Goal: Contribute content: Add original content to the website for others to see

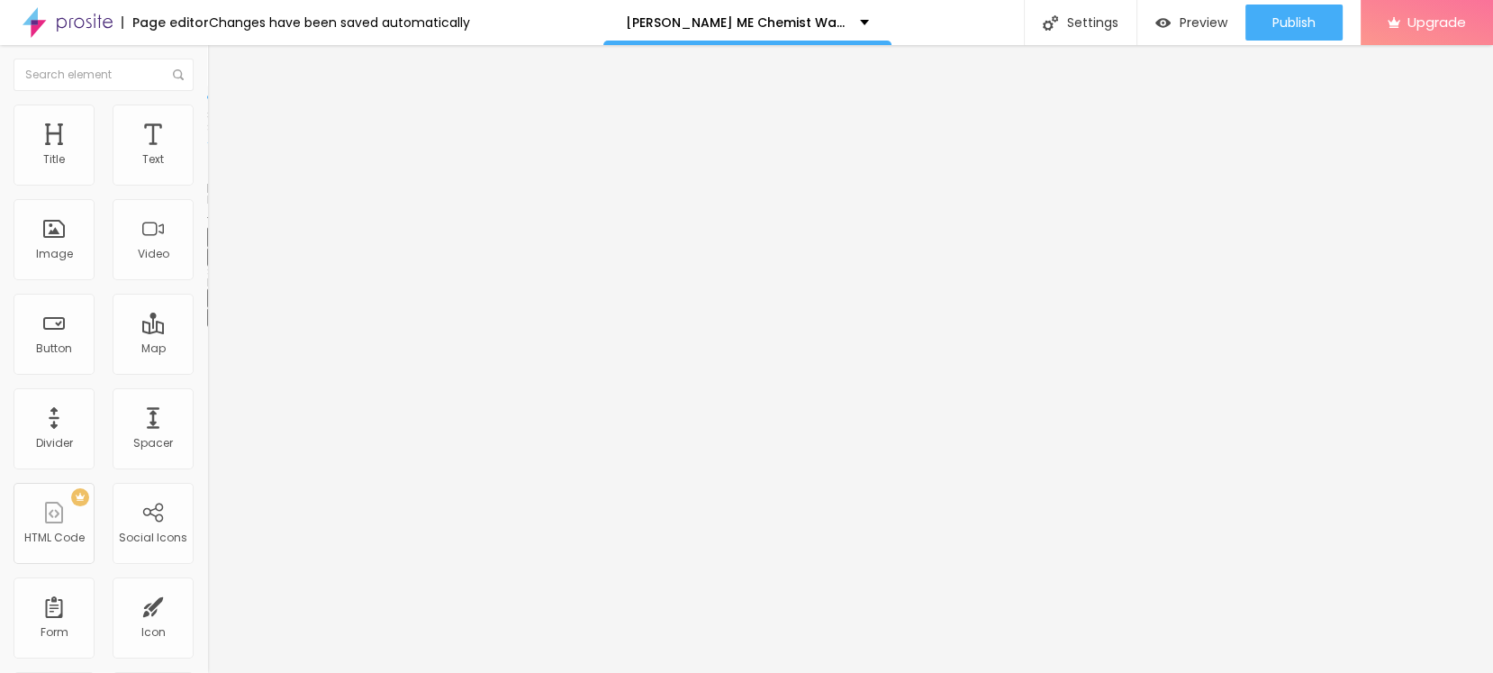
click at [214, 261] on icon "button" at bounding box center [219, 255] width 11 height 11
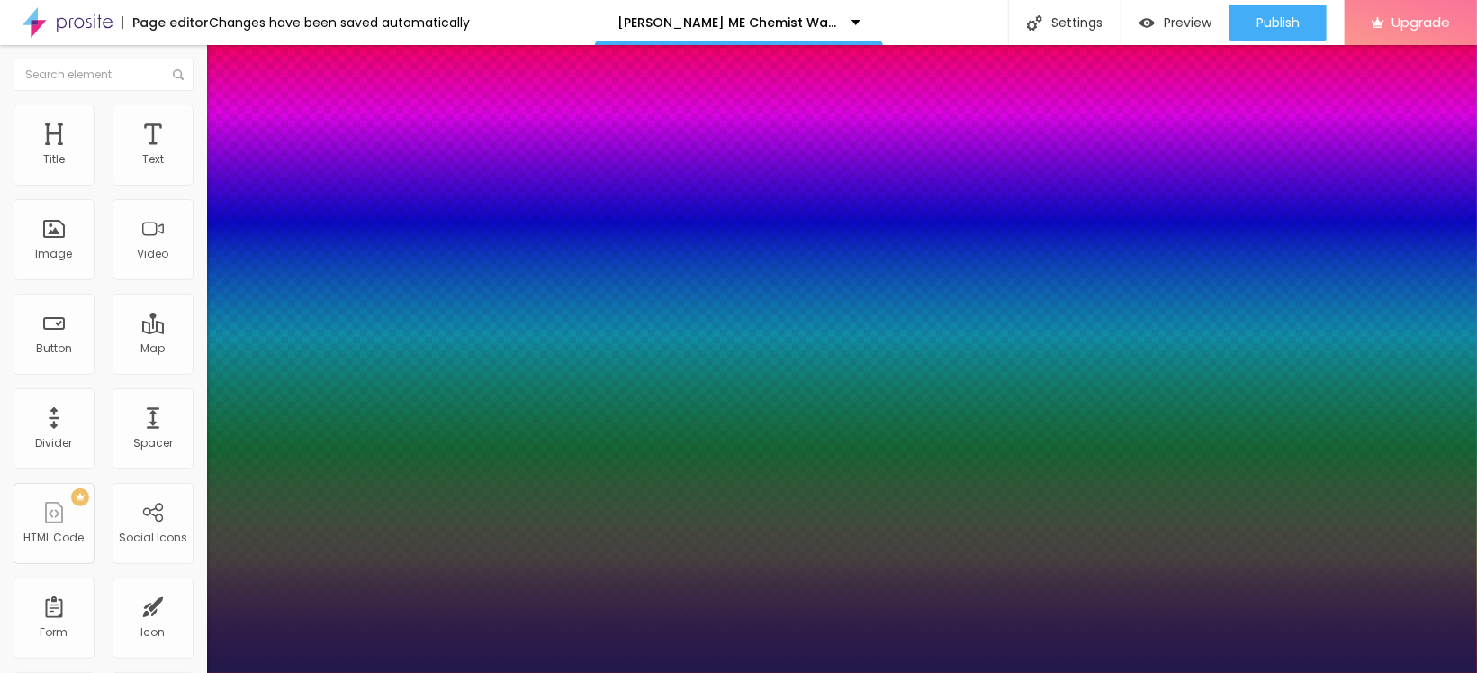
type input "1"
type input "21"
type input "1"
type input "22"
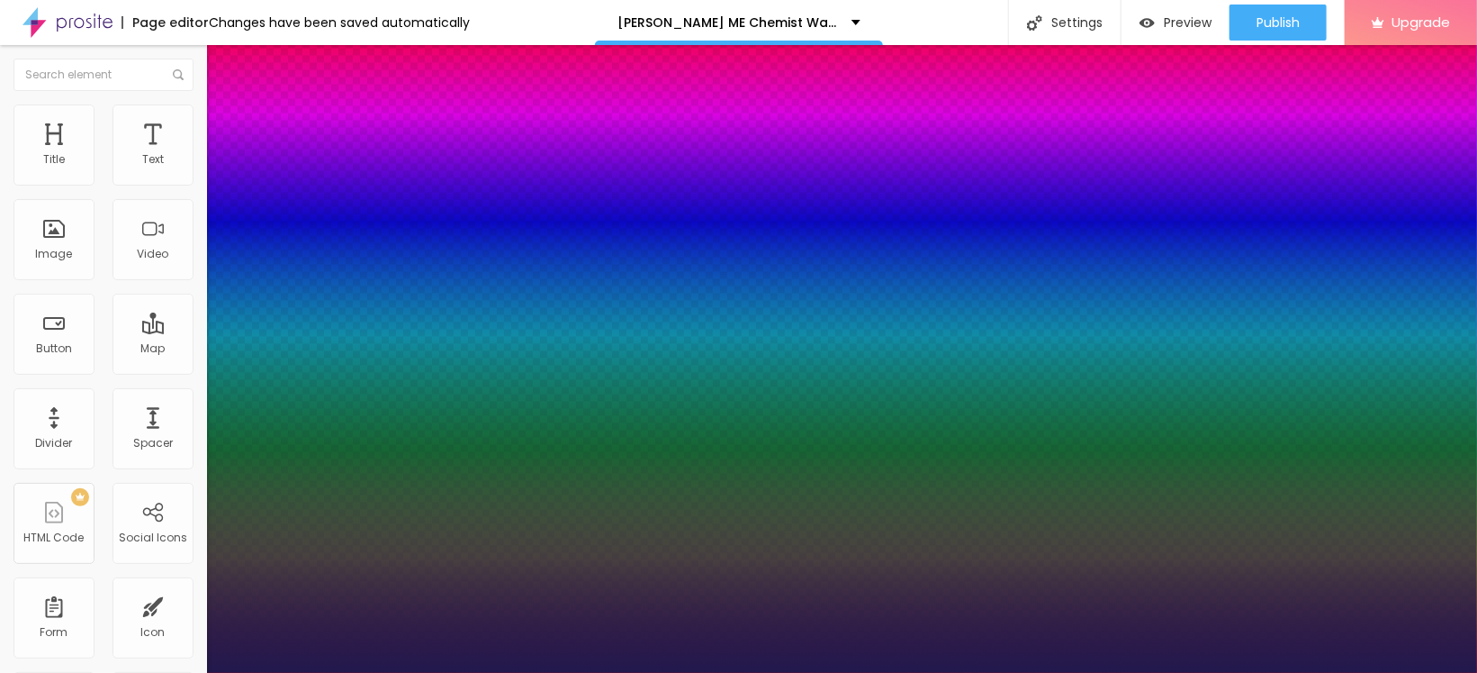
type input "22"
type input "1"
type input "24"
type input "1"
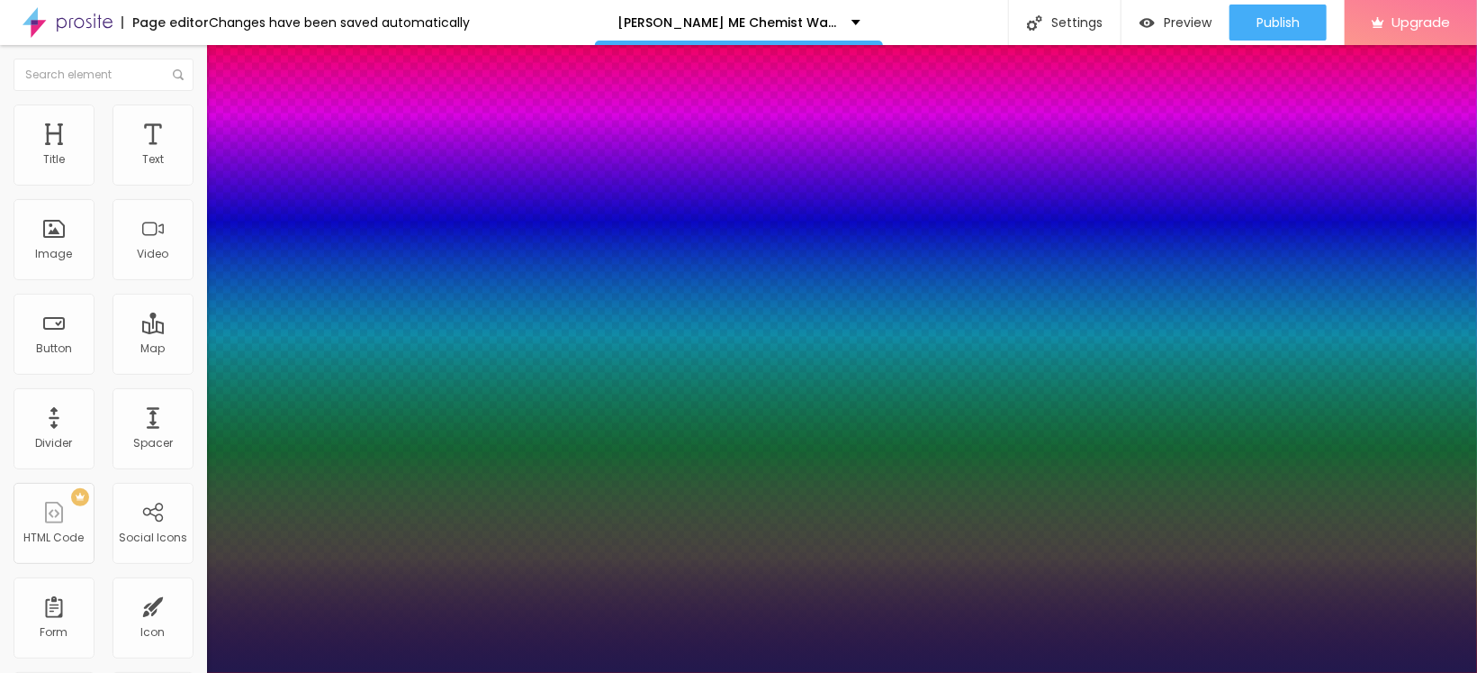
type input "25"
type input "1"
type input "26"
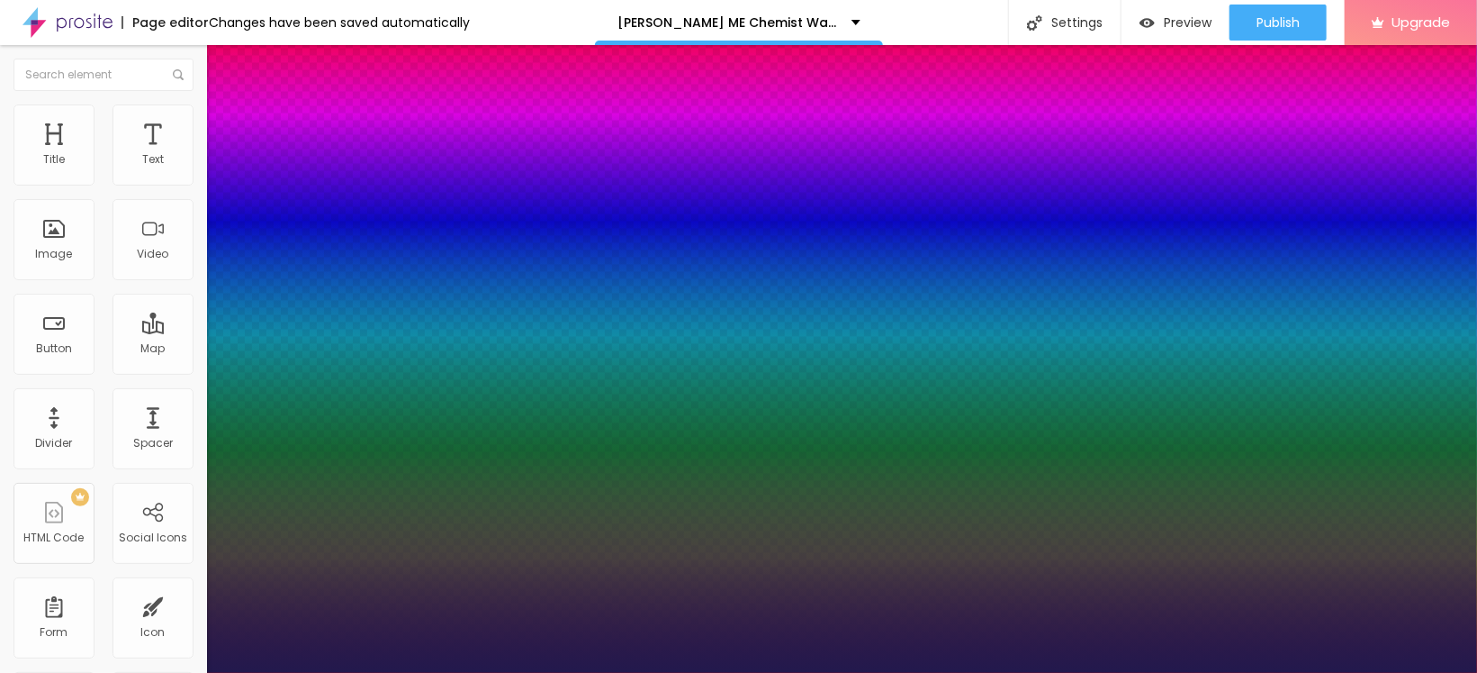
type input "1"
type input "27"
type input "1"
type input "28"
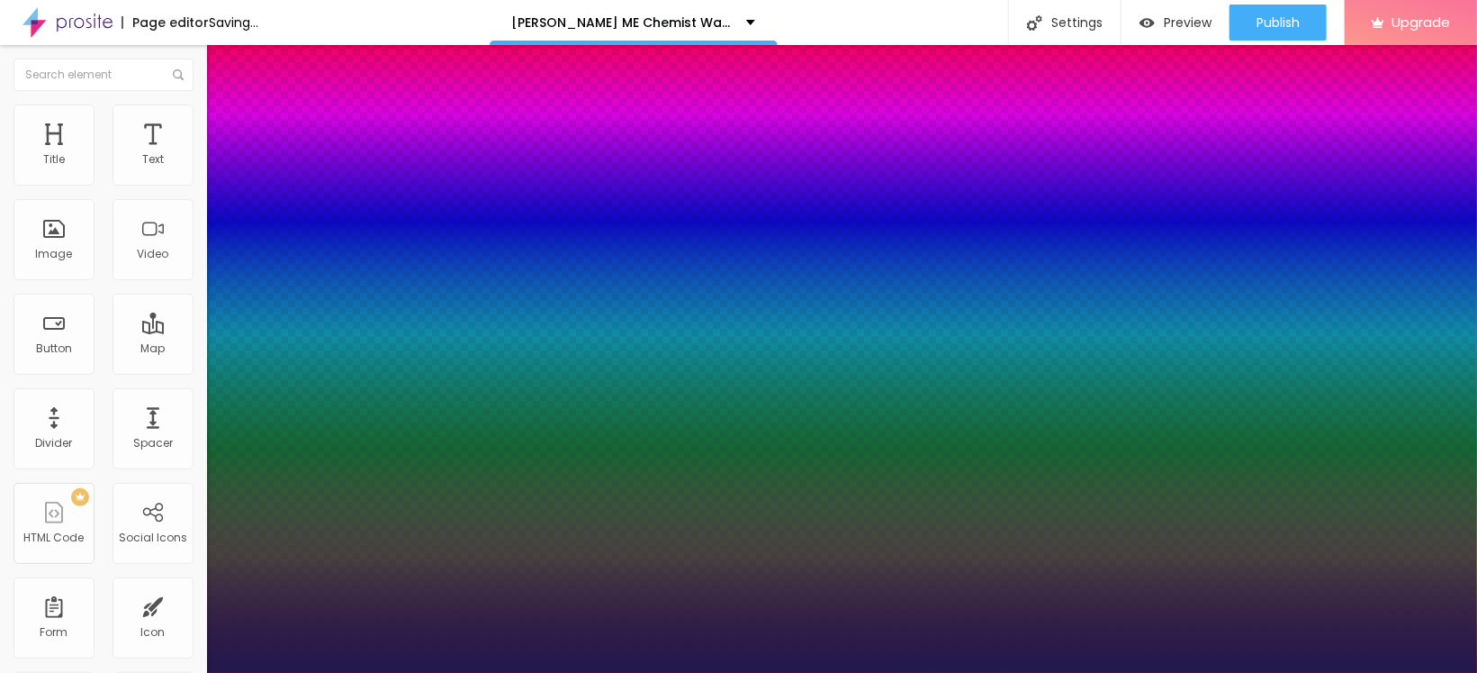
type input "28"
type input "1"
type input "30"
type input "1"
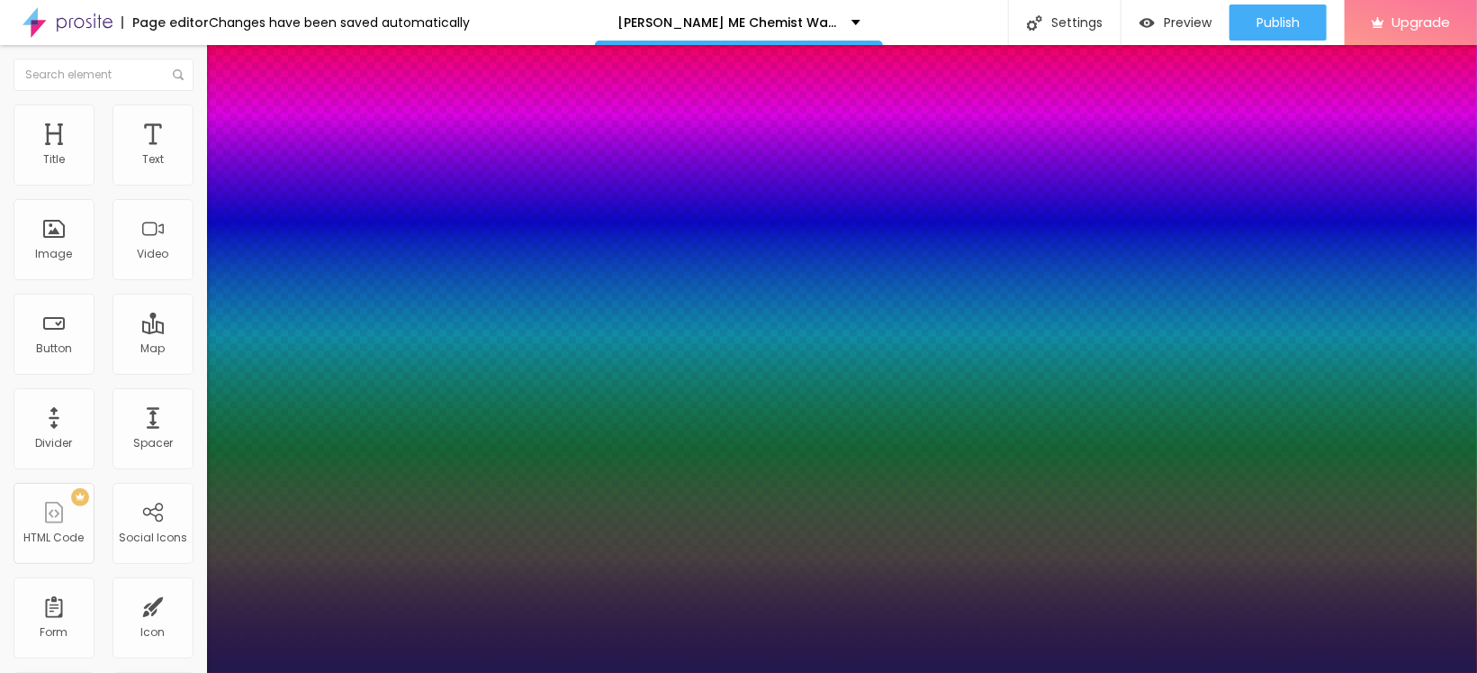
type input "32"
type input "1"
drag, startPoint x: 249, startPoint y: 508, endPoint x: 267, endPoint y: 511, distance: 17.3
type input "32"
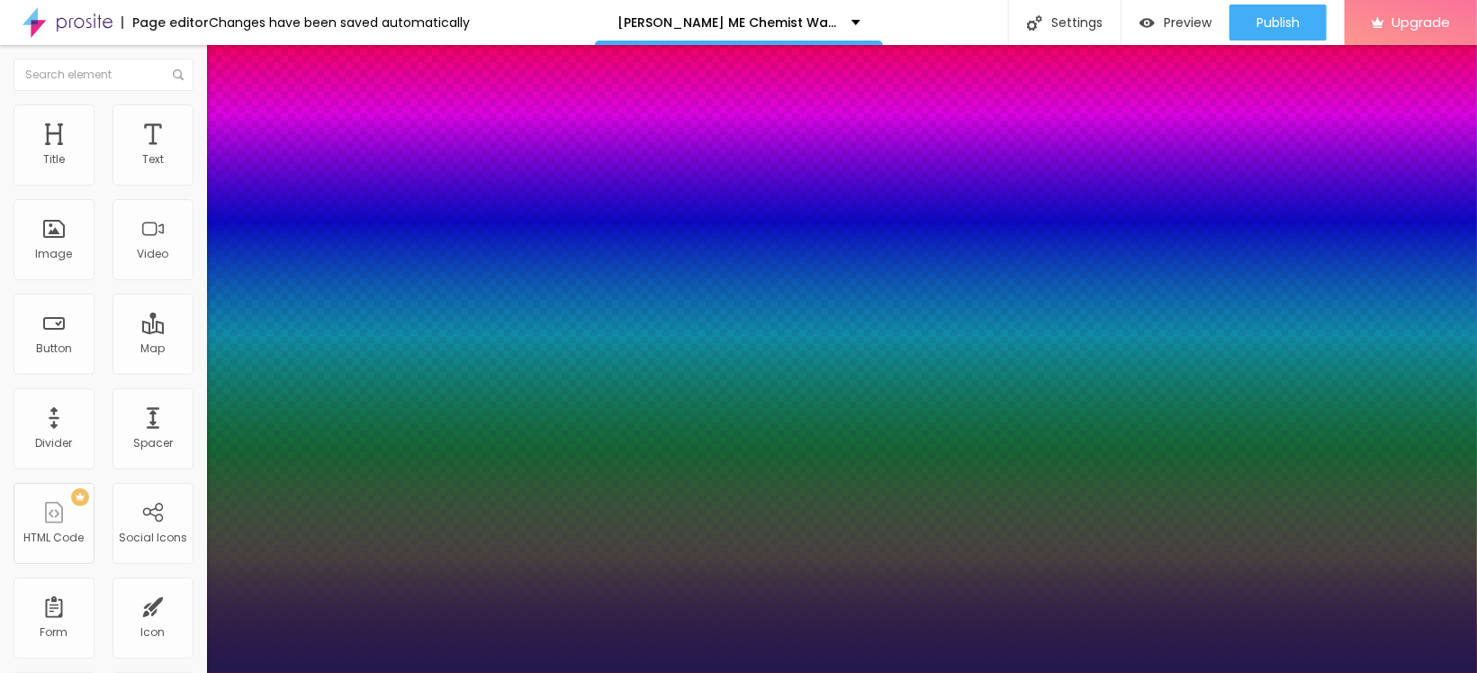
click at [397, 672] on div at bounding box center [738, 673] width 1477 height 0
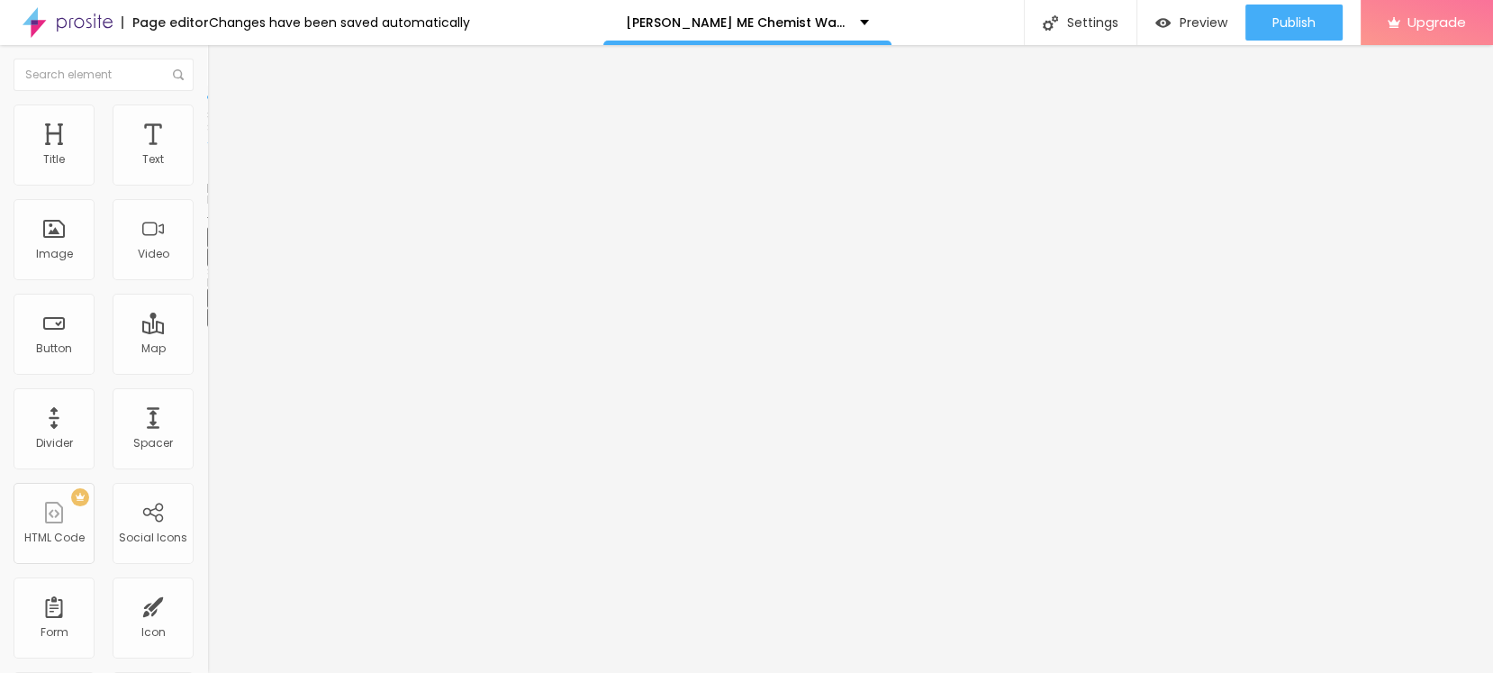
click at [221, 68] on div "Edit Title" at bounding box center [261, 66] width 81 height 14
click at [207, 155] on span "Add image" at bounding box center [244, 147] width 74 height 15
click at [207, 182] on input "text" at bounding box center [315, 173] width 216 height 18
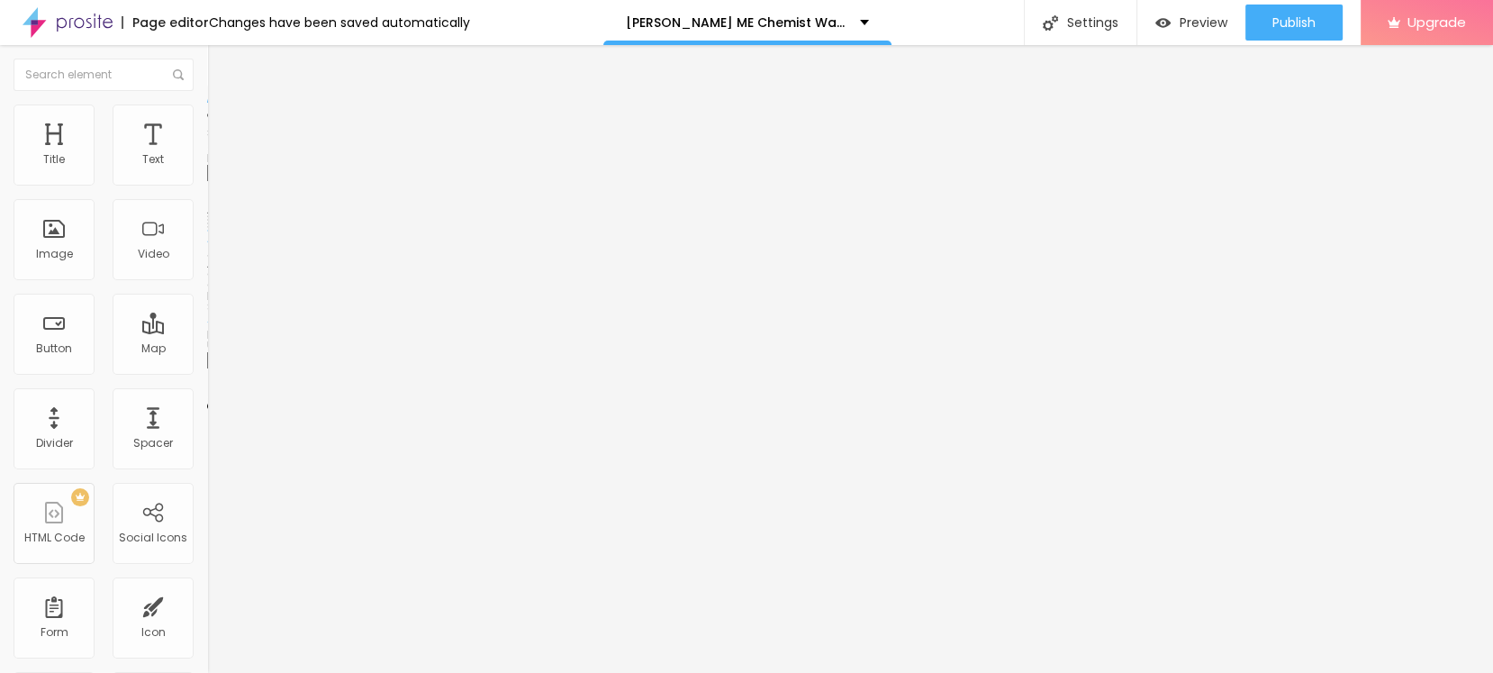
paste input "[PERSON_NAME] ME Chemist Warehouse [GEOGRAPHIC_DATA]"
type input "[PERSON_NAME] ME Chemist Warehouse [GEOGRAPHIC_DATA]"
click at [207, 369] on input "https://" at bounding box center [315, 360] width 216 height 18
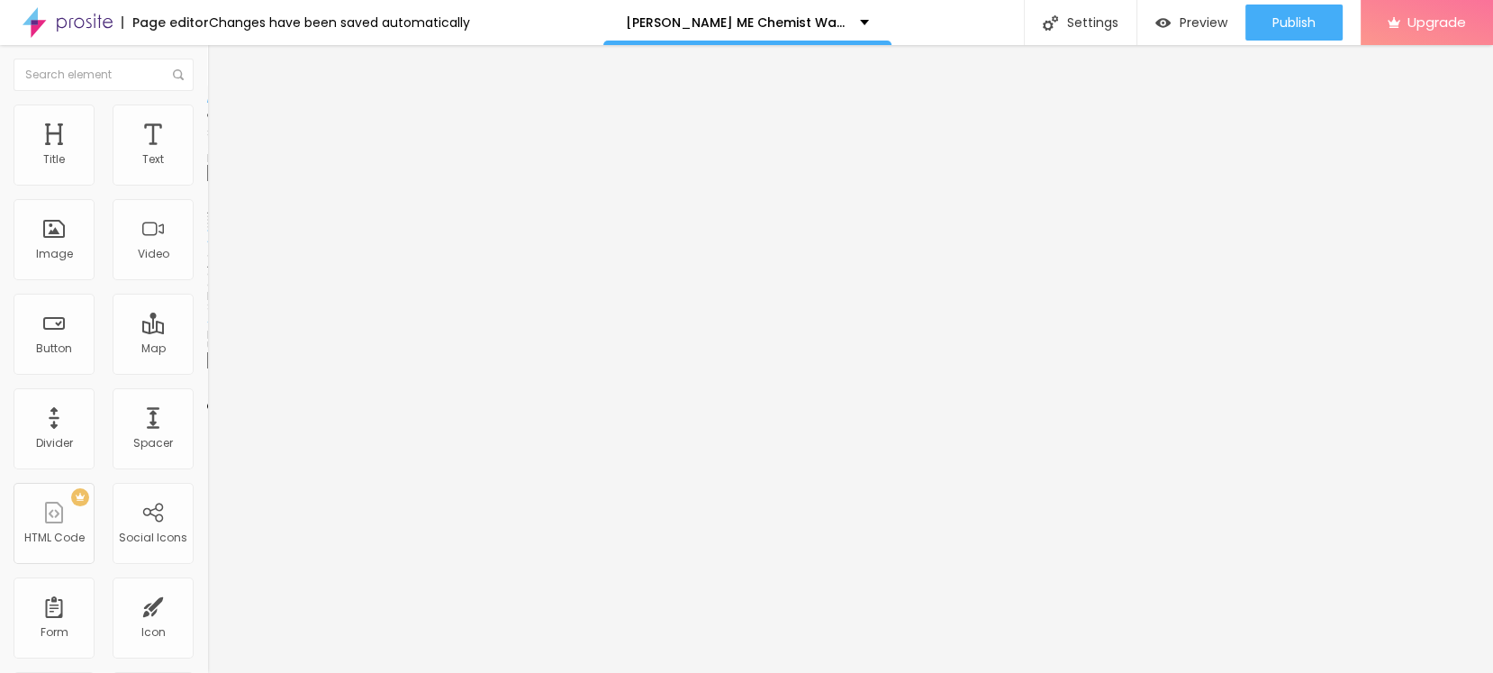
paste input "sales24hour.com/Buy-Bruno-ME"
type input "https://sales24hour.com/Buy-Bruno-ME"
drag, startPoint x: 96, startPoint y: 104, endPoint x: 124, endPoint y: 145, distance: 49.9
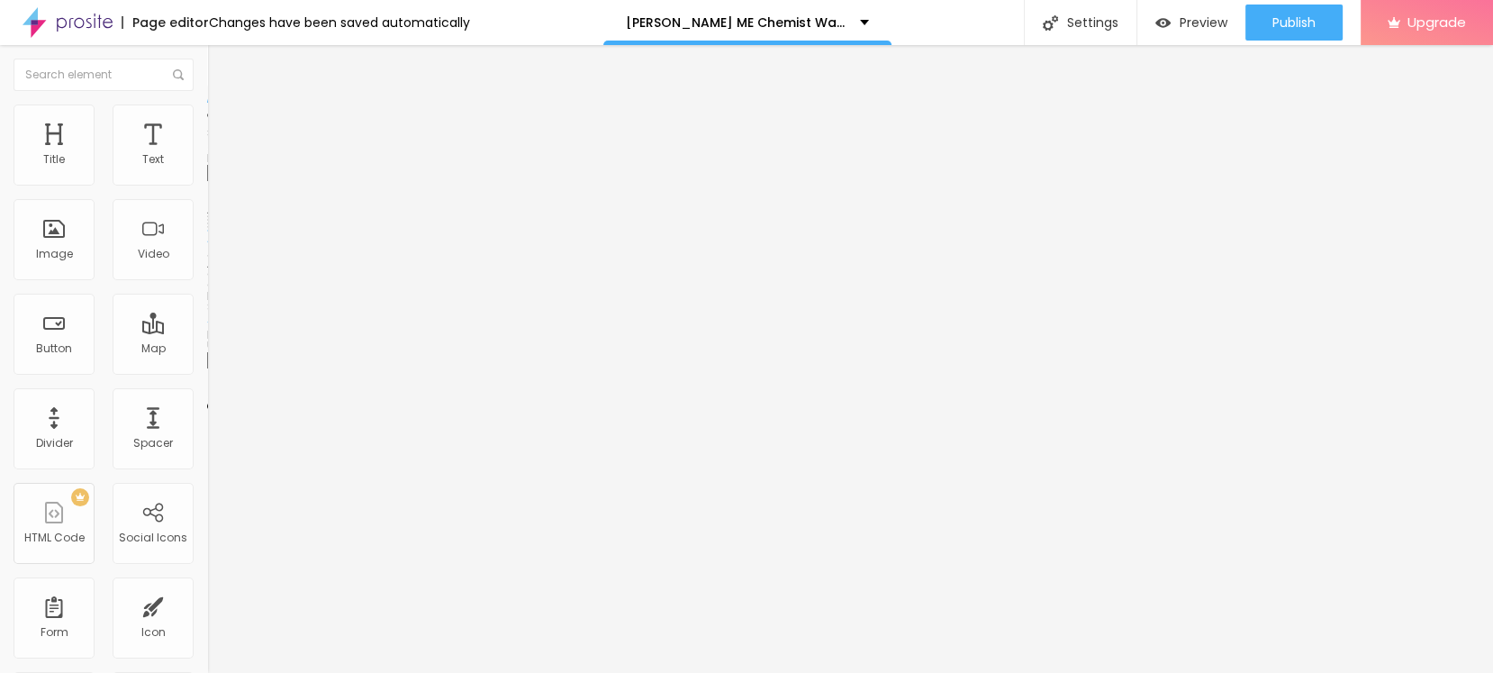
click at [207, 105] on img at bounding box center [215, 112] width 16 height 16
type input "95"
type input "90"
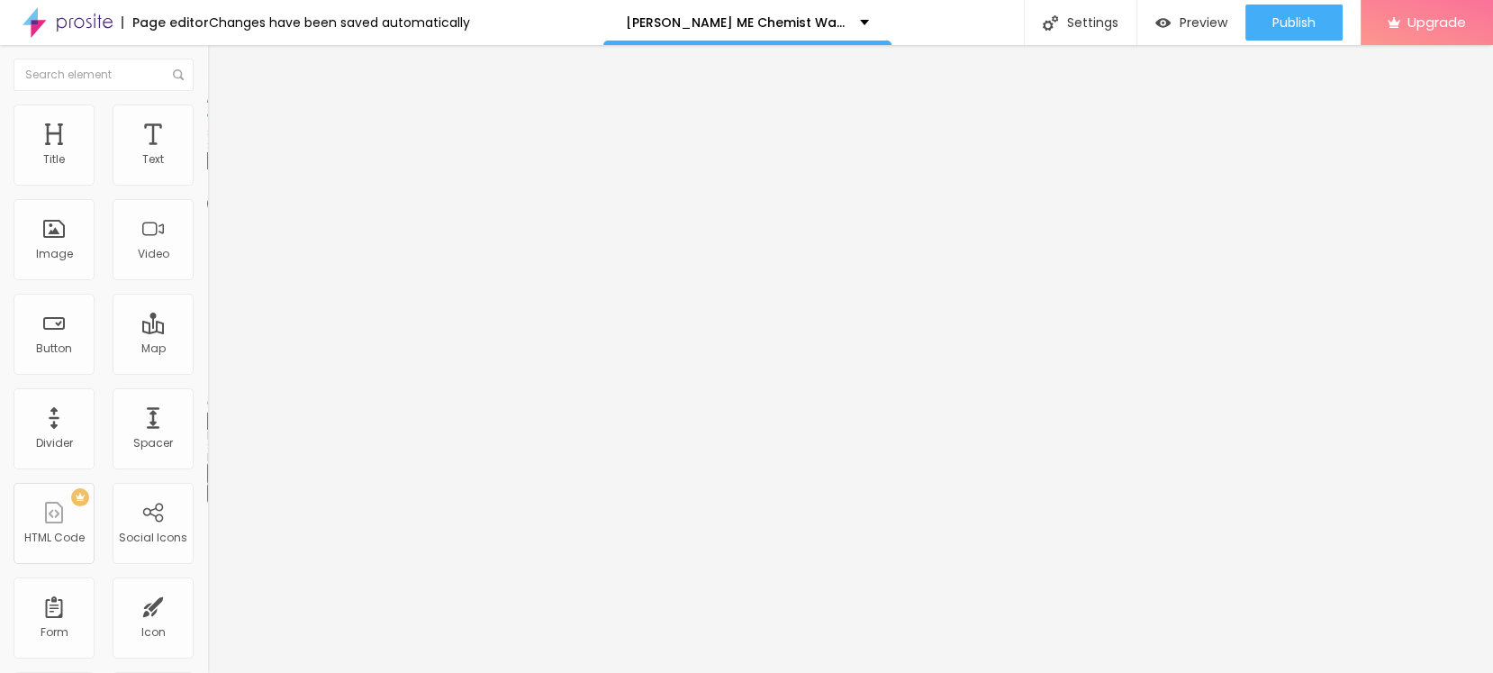
type input "85"
type input "80"
type input "75"
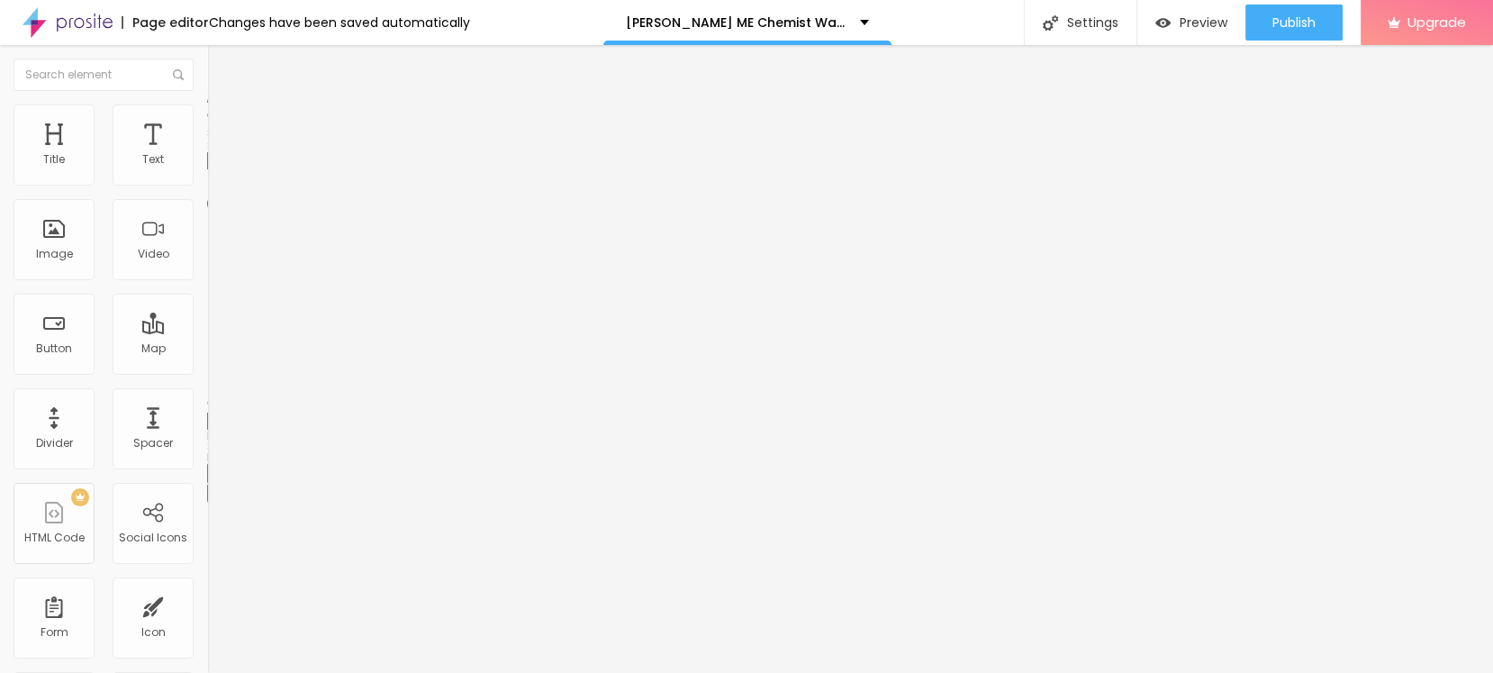
type input "75"
type input "70"
type input "65"
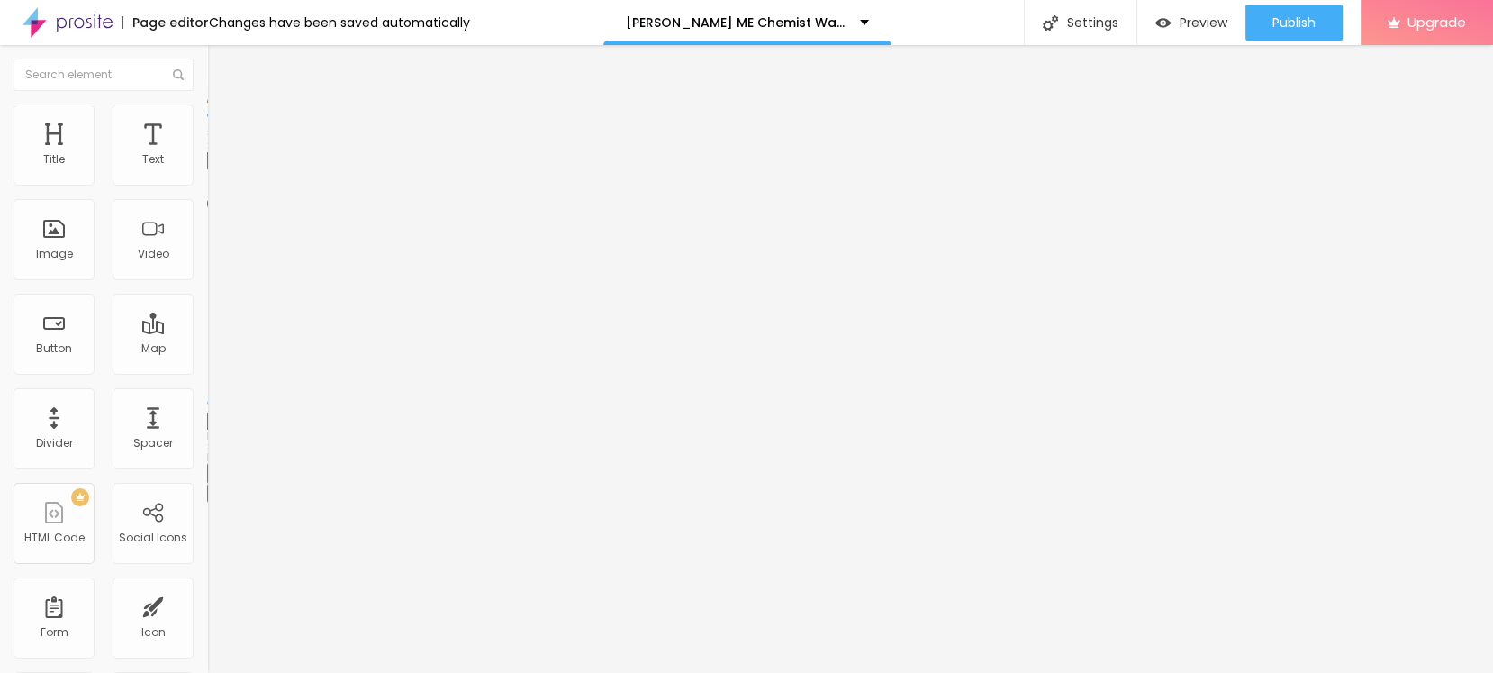
type input "60"
type input "55"
type input "50"
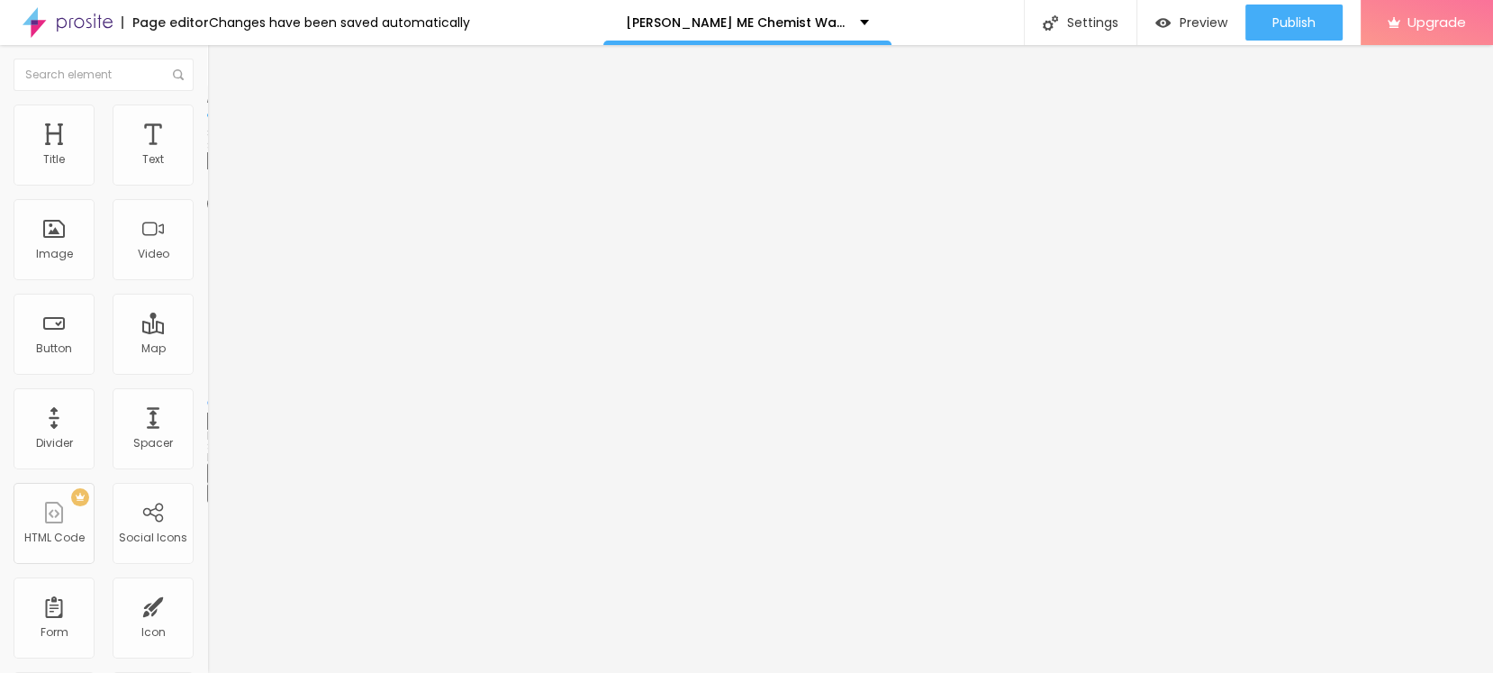
type input "50"
type input "45"
type input "40"
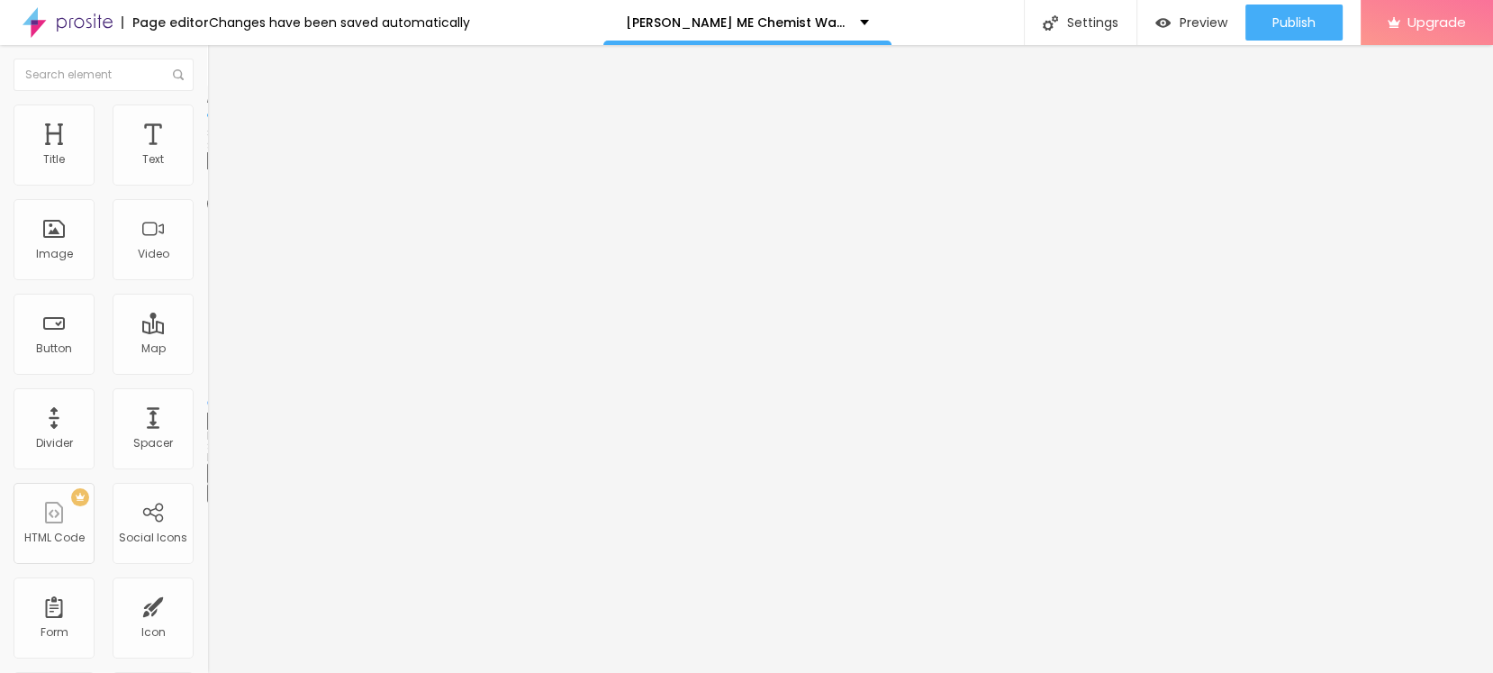
type input "35"
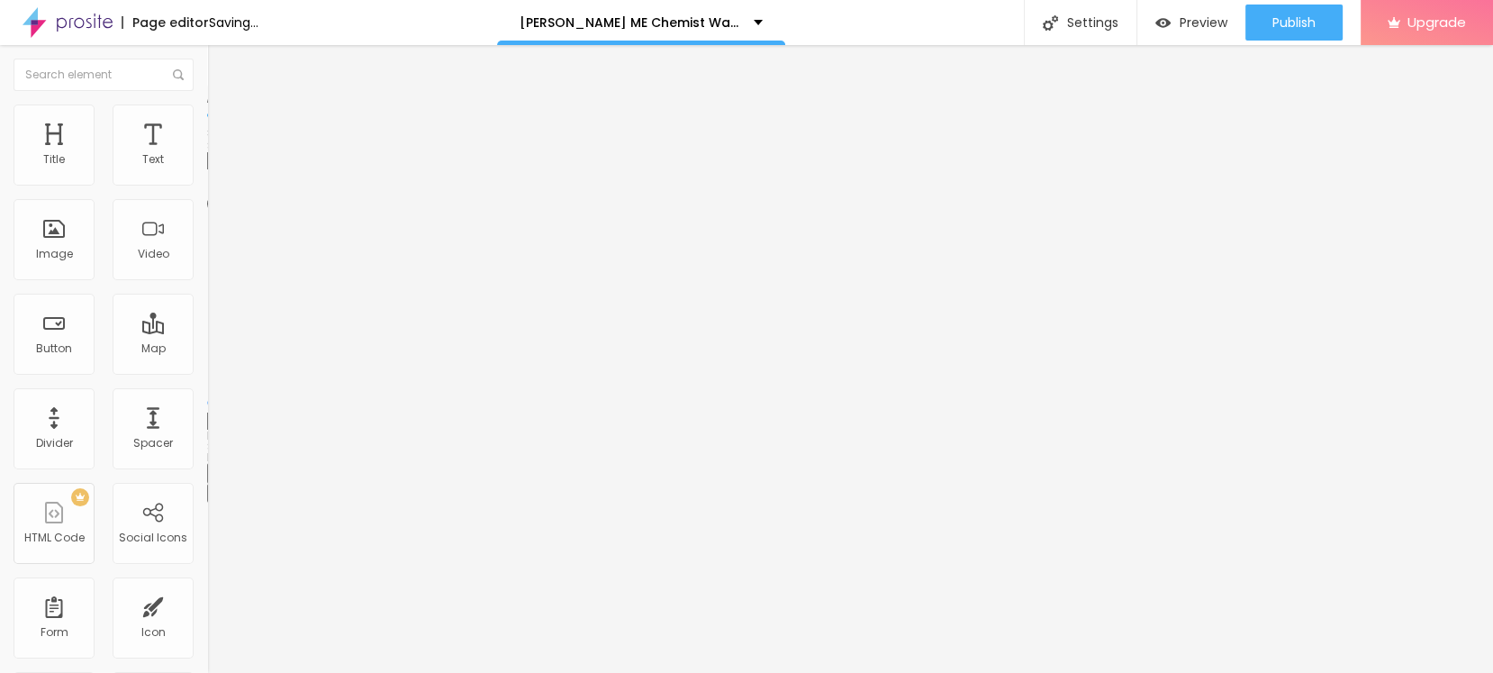
type input "30"
type input "25"
type input "20"
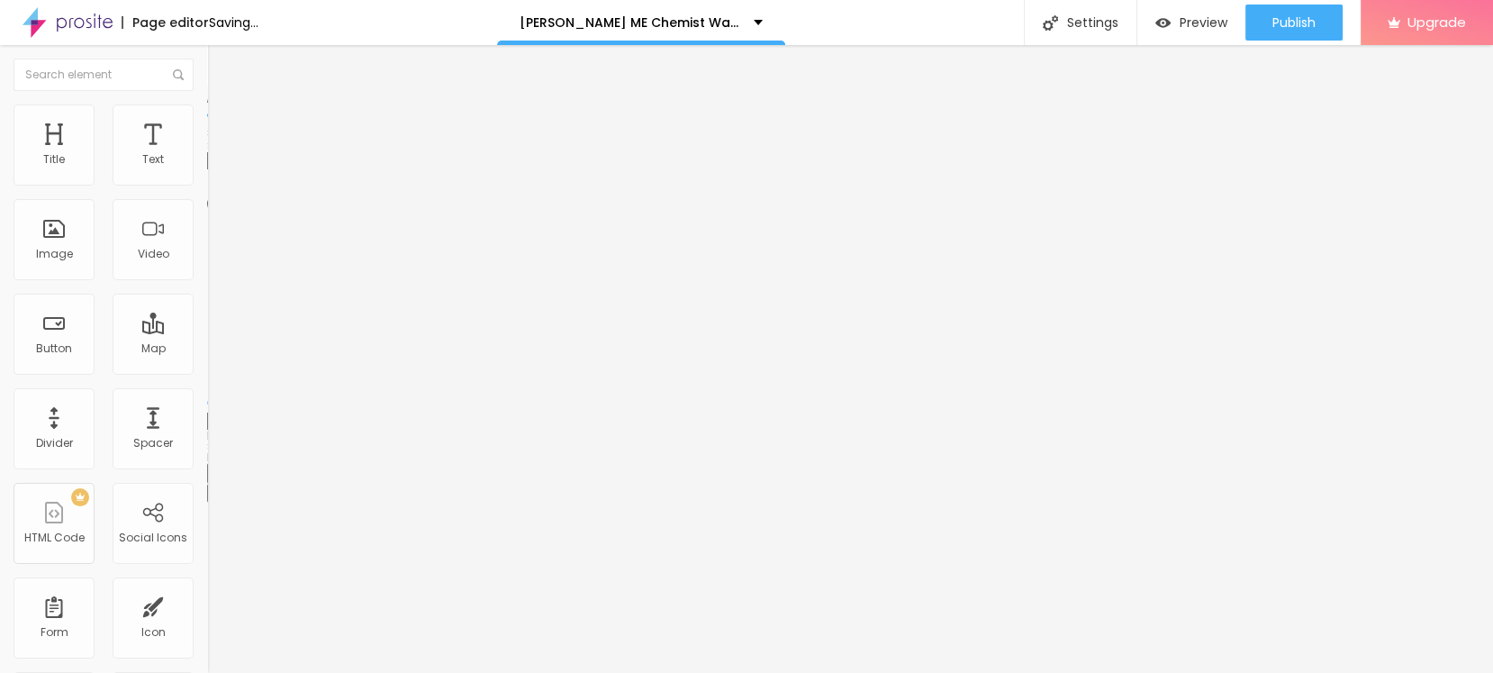
type input "20"
type input "15"
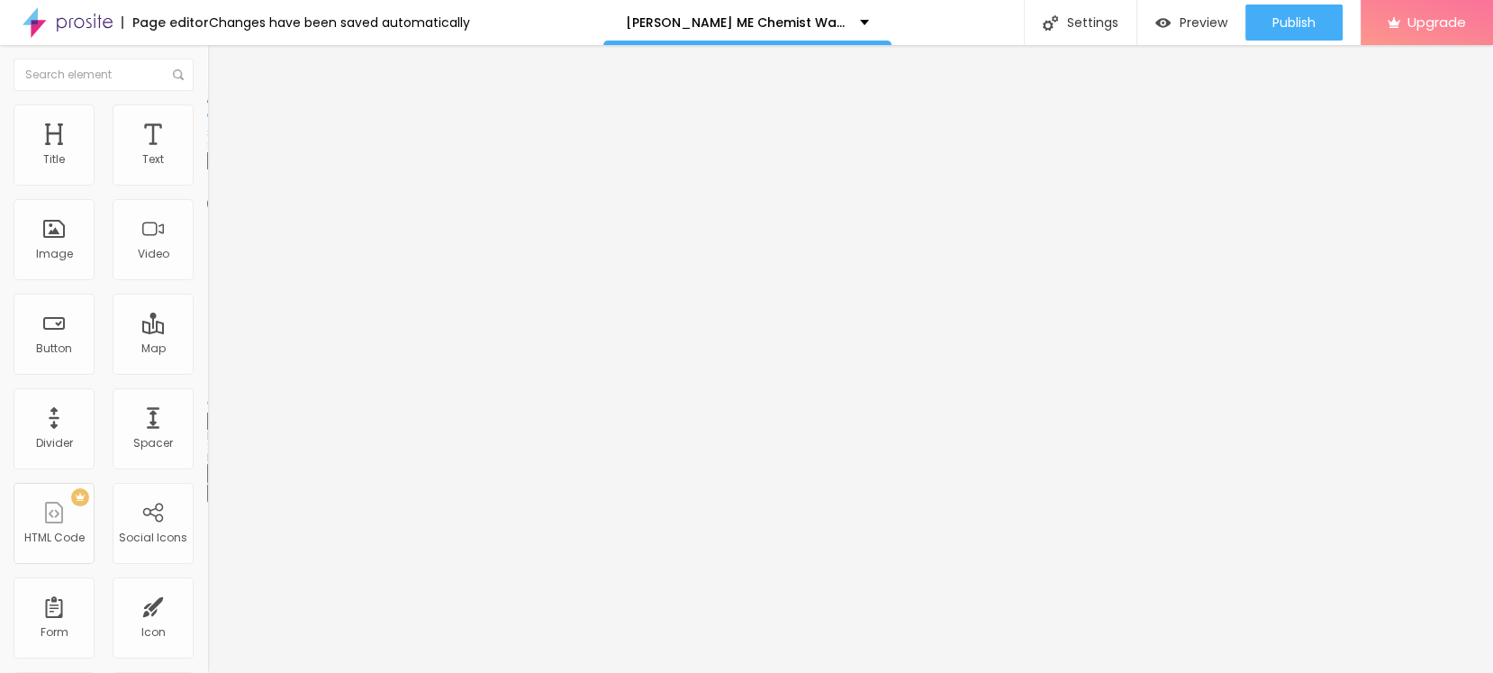
type input "20"
drag, startPoint x: 178, startPoint y: 194, endPoint x: 40, endPoint y: 200, distance: 138.8
type input "20"
click at [207, 185] on input "range" at bounding box center [265, 177] width 116 height 14
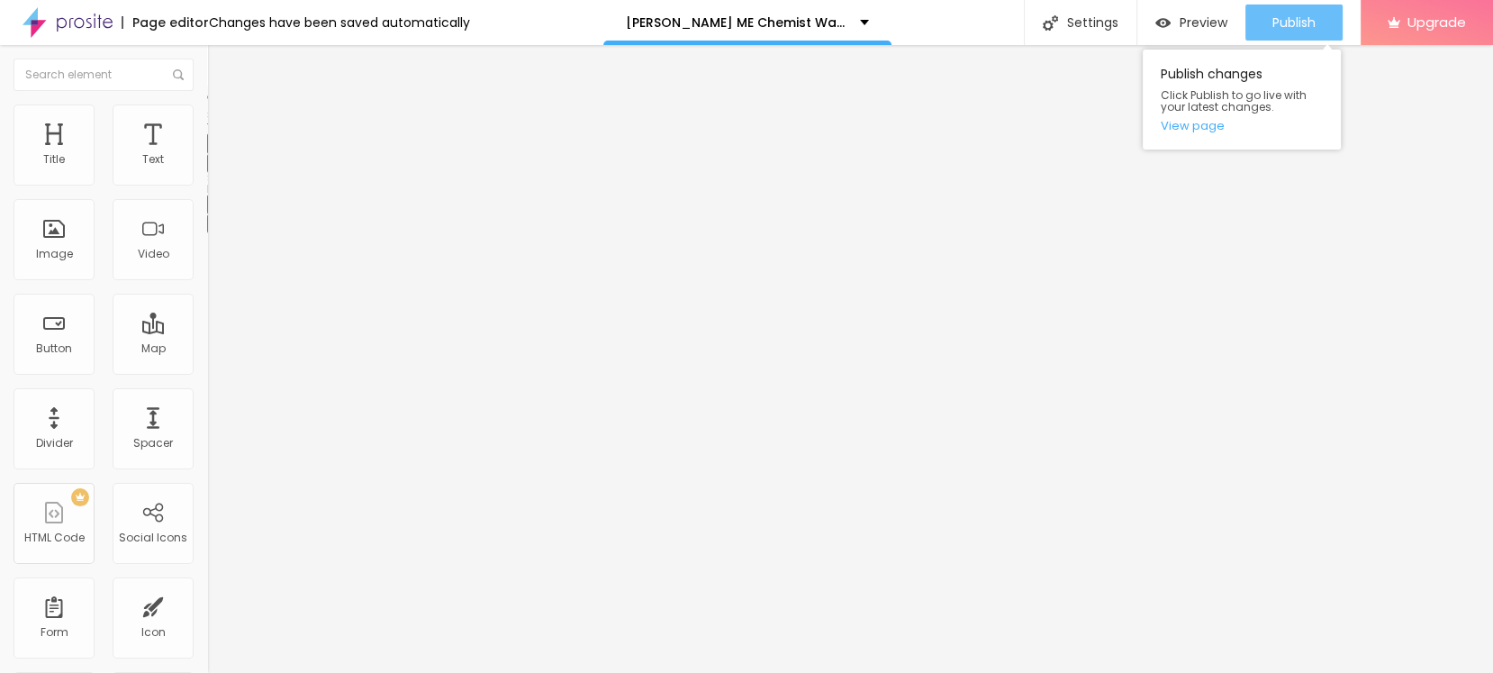
click at [1275, 23] on span "Publish" at bounding box center [1293, 22] width 43 height 14
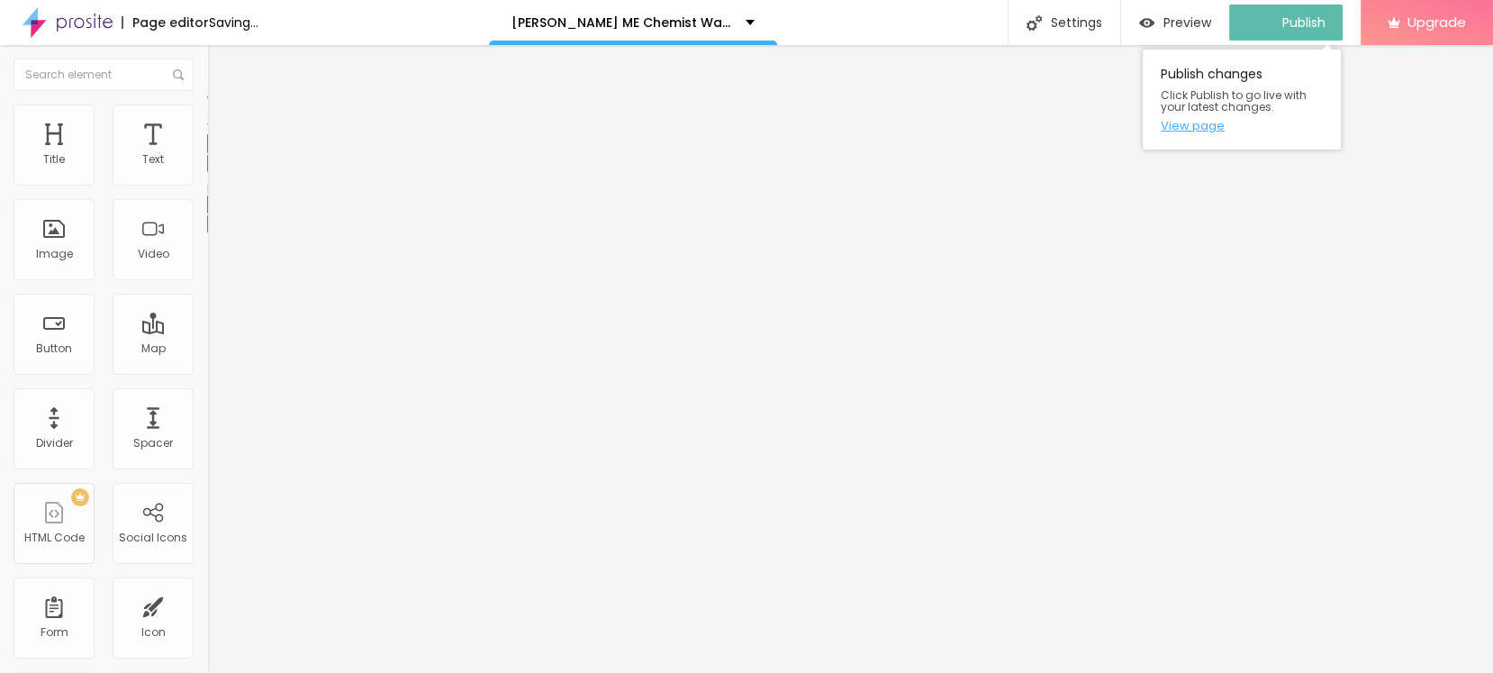
click at [1197, 126] on link "View page" at bounding box center [1242, 126] width 162 height 12
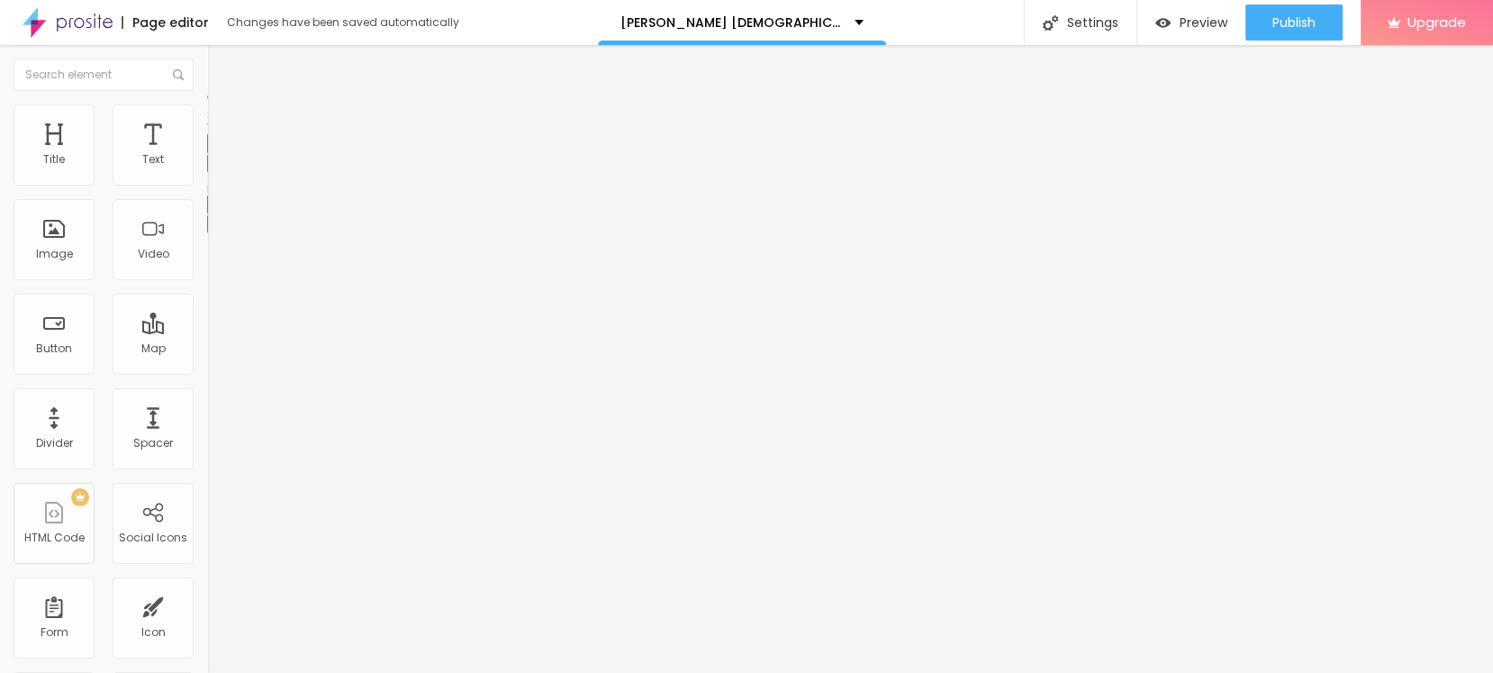
click at [207, 74] on button "Edit Text" at bounding box center [310, 65] width 207 height 41
click at [207, 267] on button "button" at bounding box center [219, 257] width 25 height 19
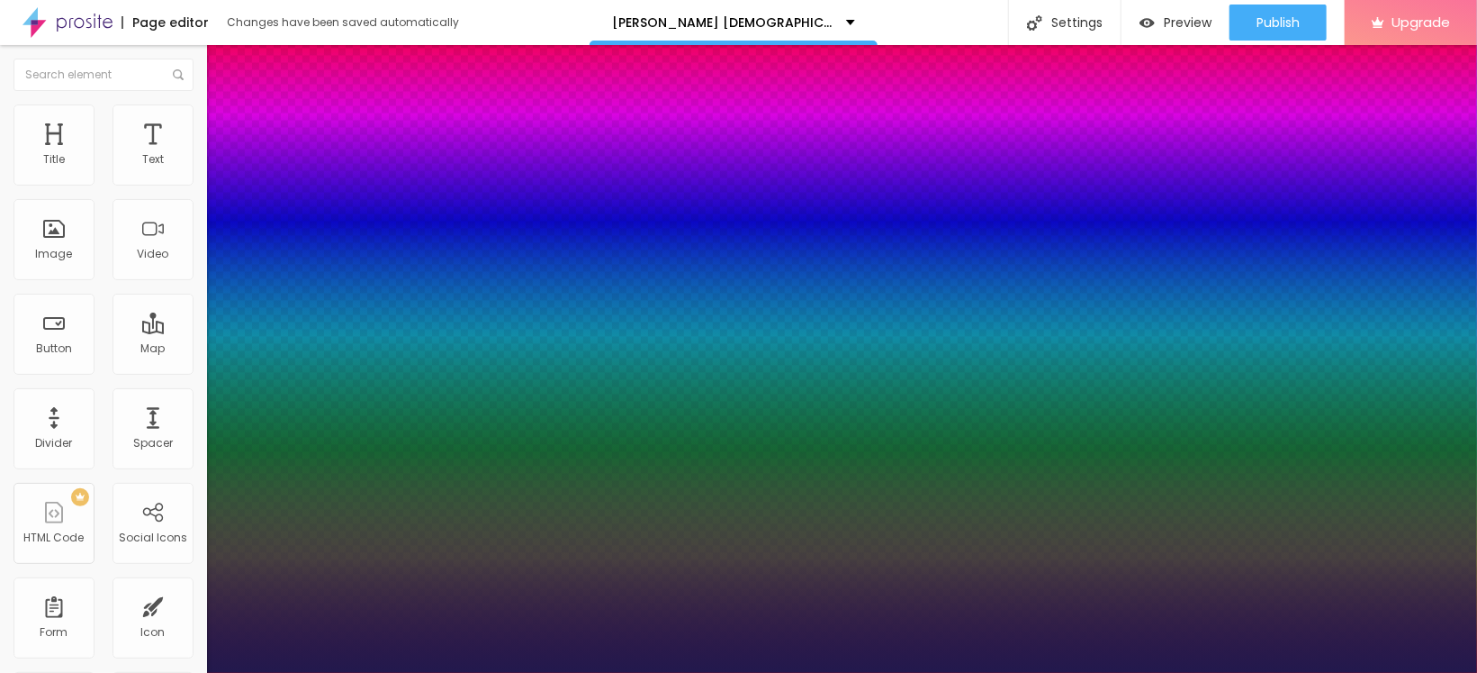
type input "1"
type input "30"
type input "1"
type input "31"
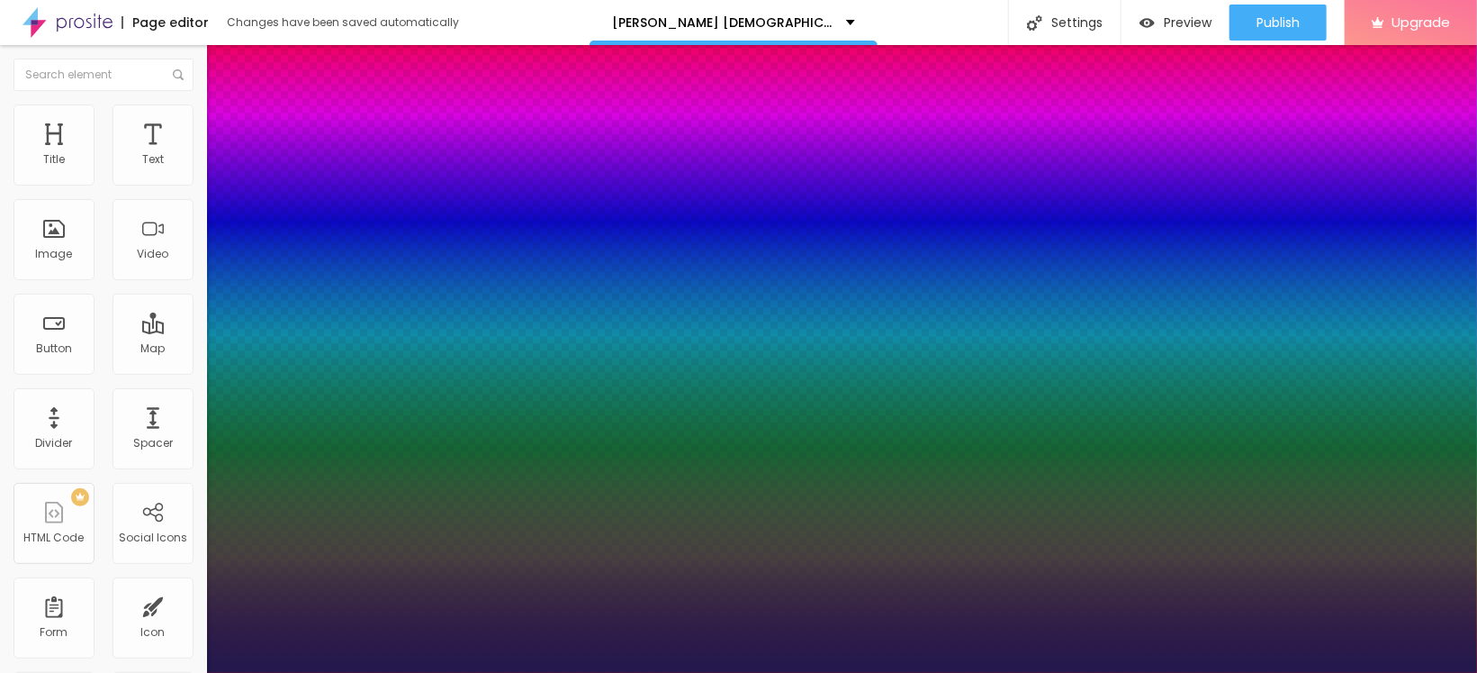
type input "31"
type input "1"
type input "32"
type input "1"
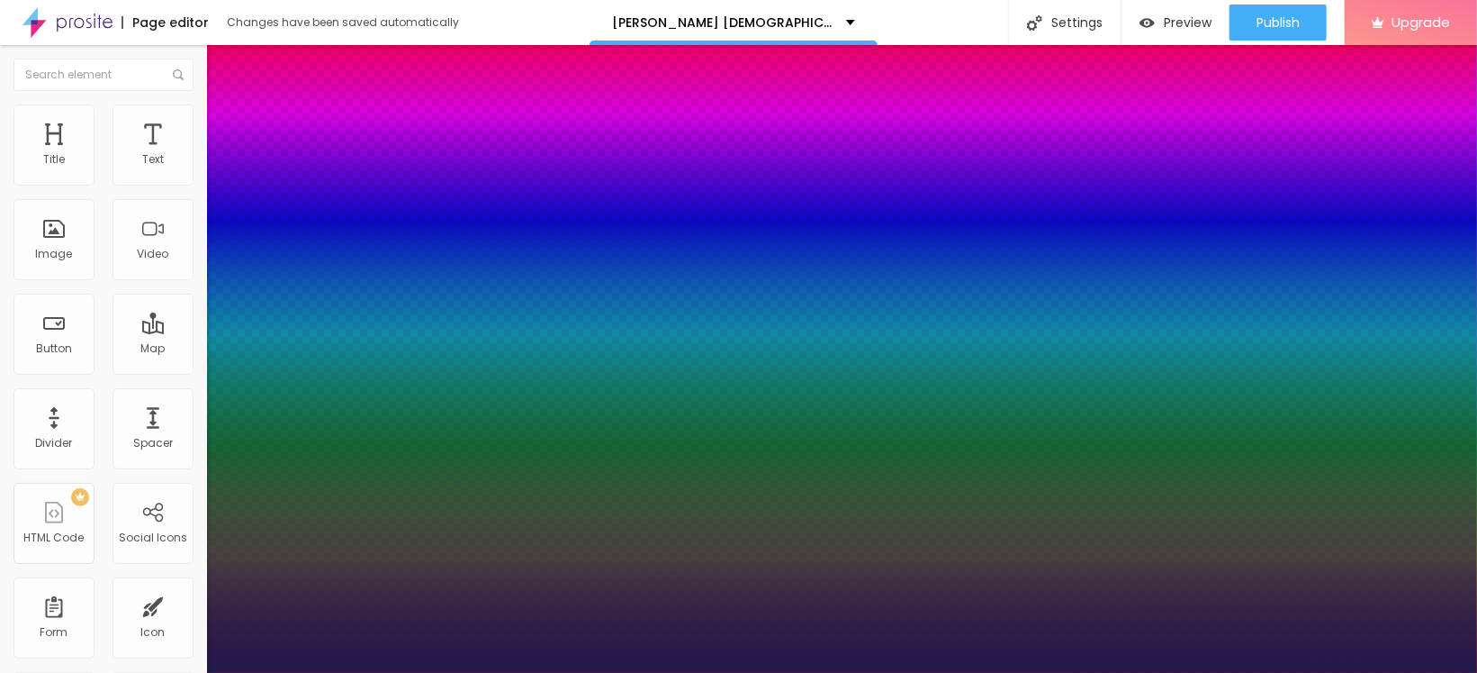
type input "33"
type input "1"
type input "33"
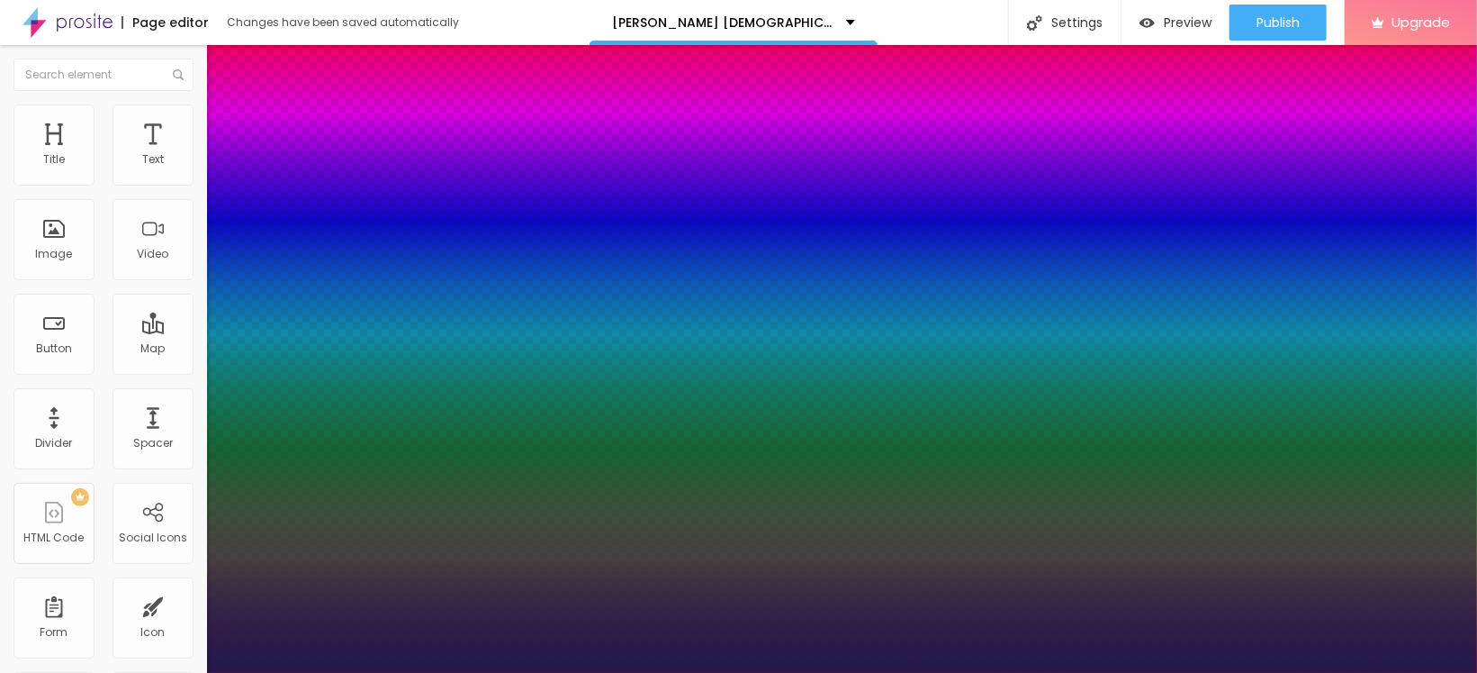
click at [405, 672] on div at bounding box center [738, 673] width 1477 height 0
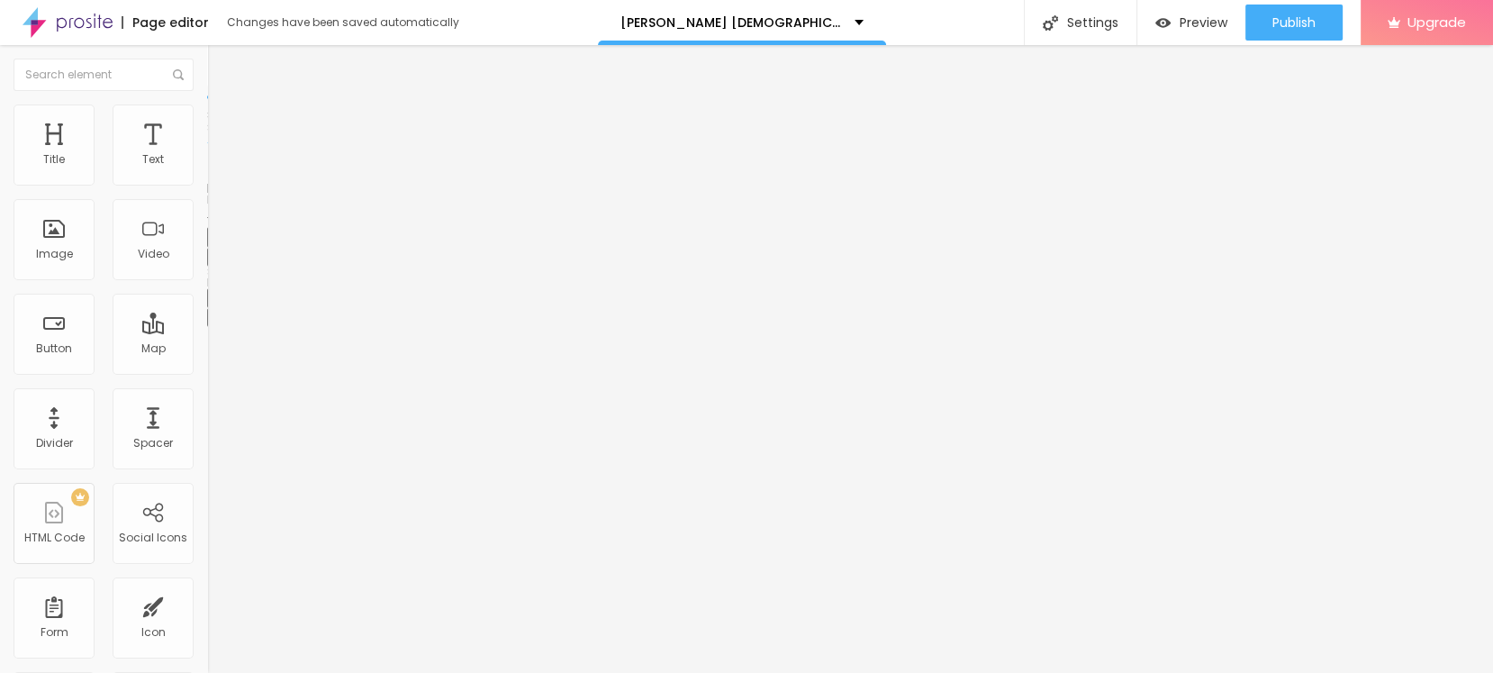
click at [207, 267] on button "button" at bounding box center [219, 257] width 25 height 19
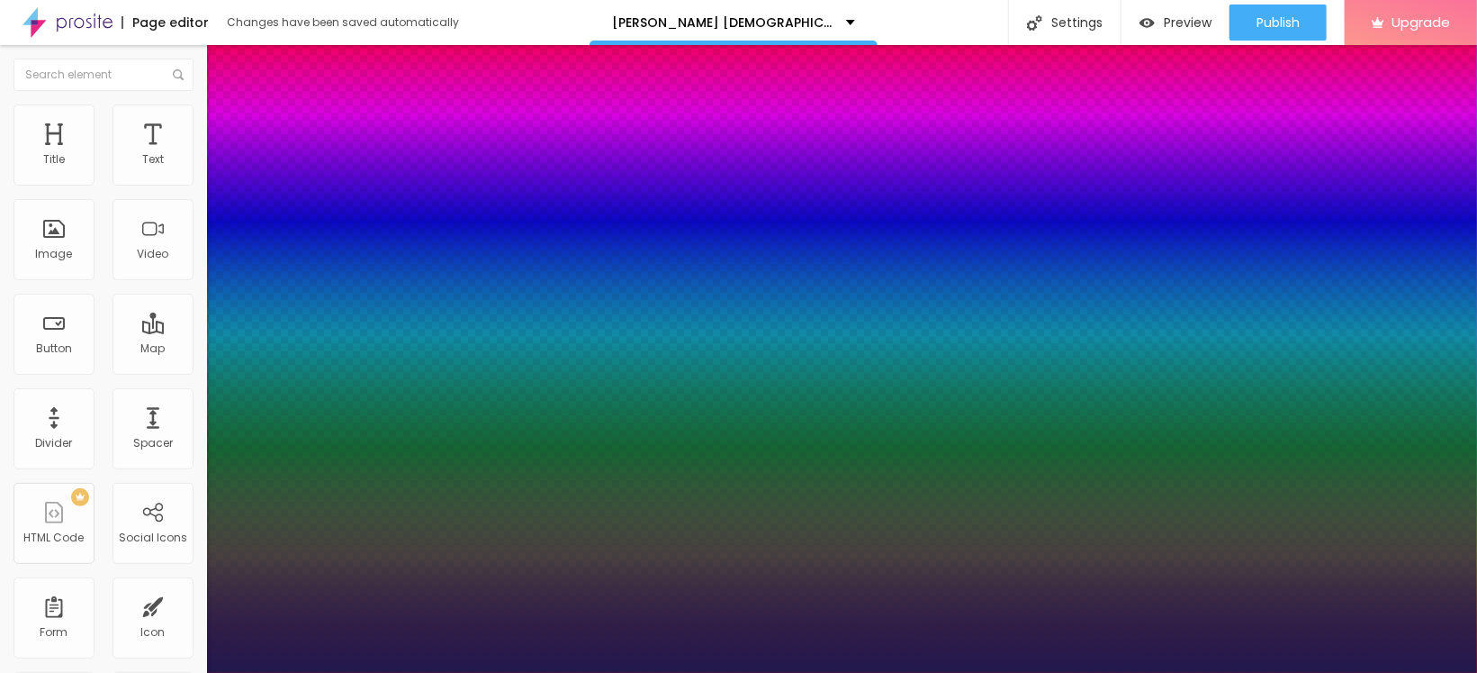
type input "1"
select select "Poppins"
type input "1"
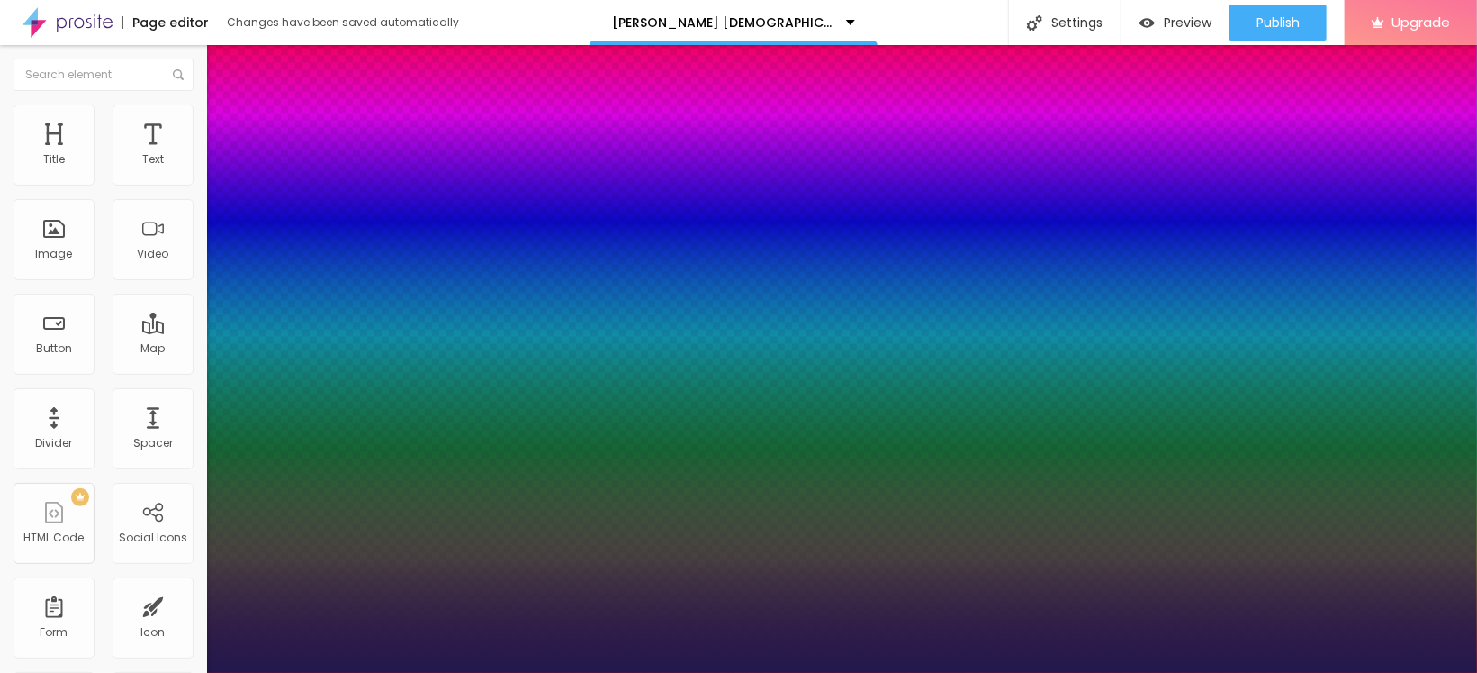
click at [56, 672] on div at bounding box center [738, 673] width 1477 height 0
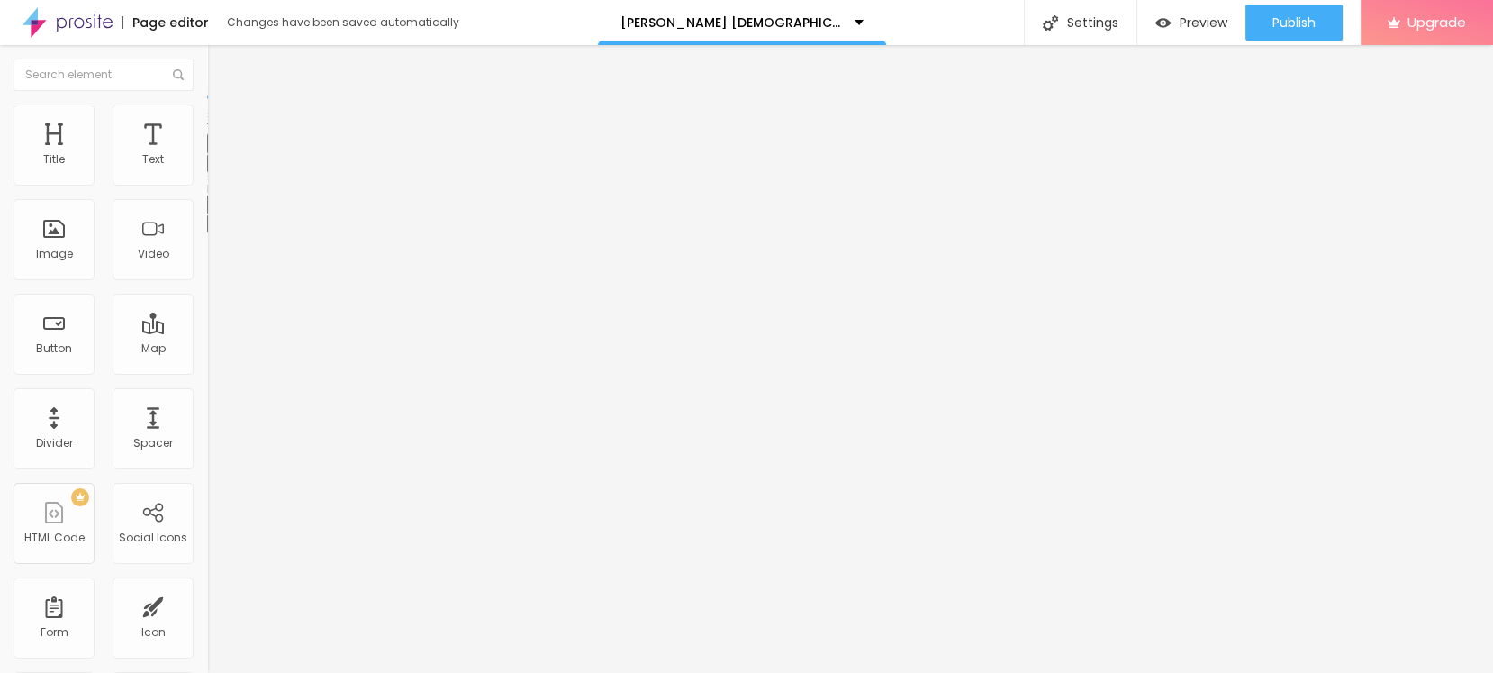
click at [214, 167] on icon "button" at bounding box center [219, 162] width 11 height 11
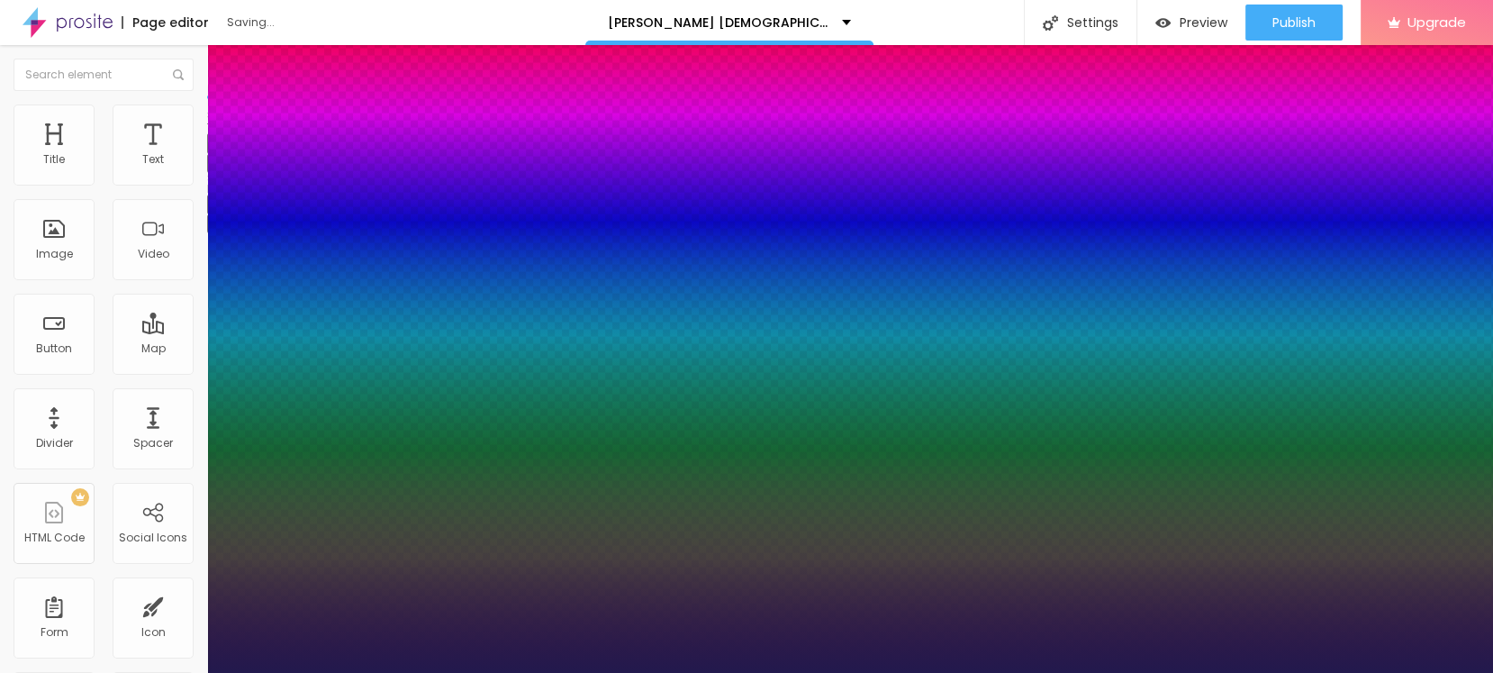
type input "1"
select select "Poppins"
type input "1"
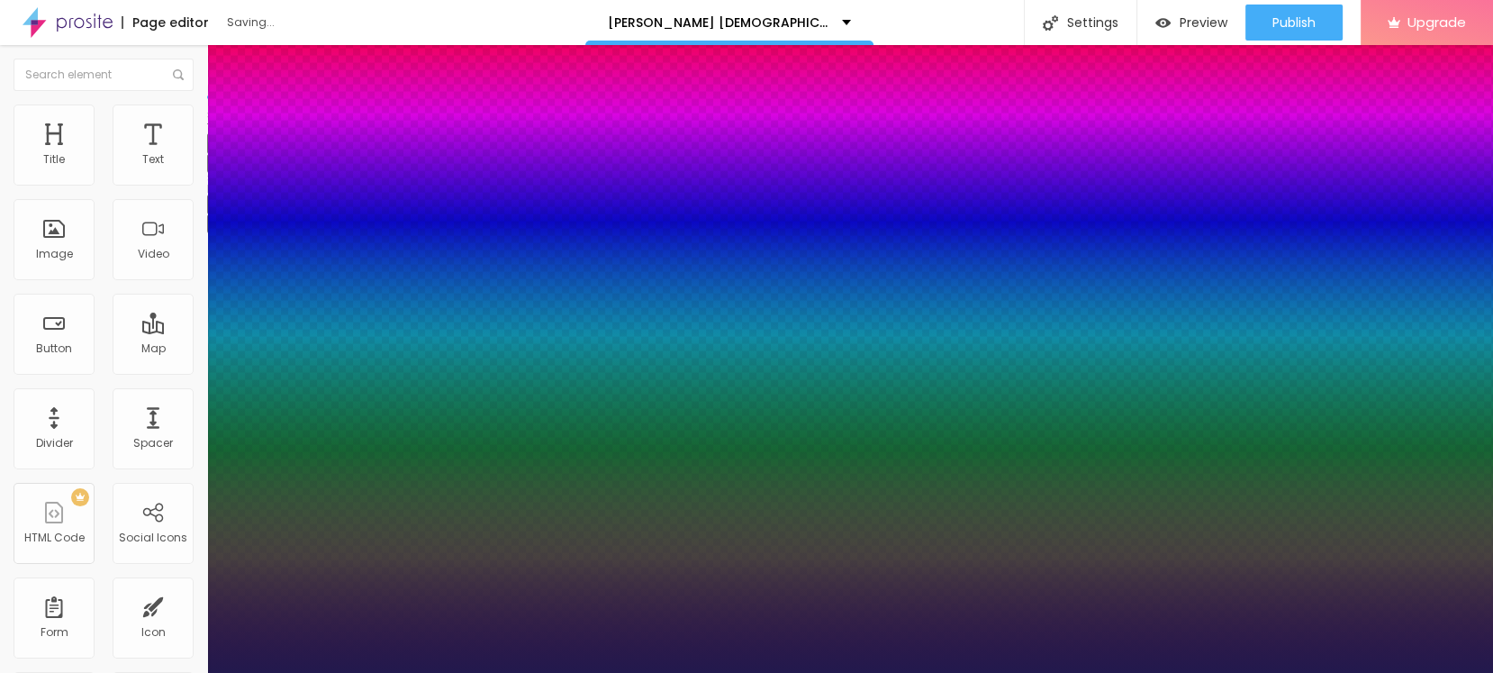
click at [37, 672] on div at bounding box center [746, 673] width 1493 height 0
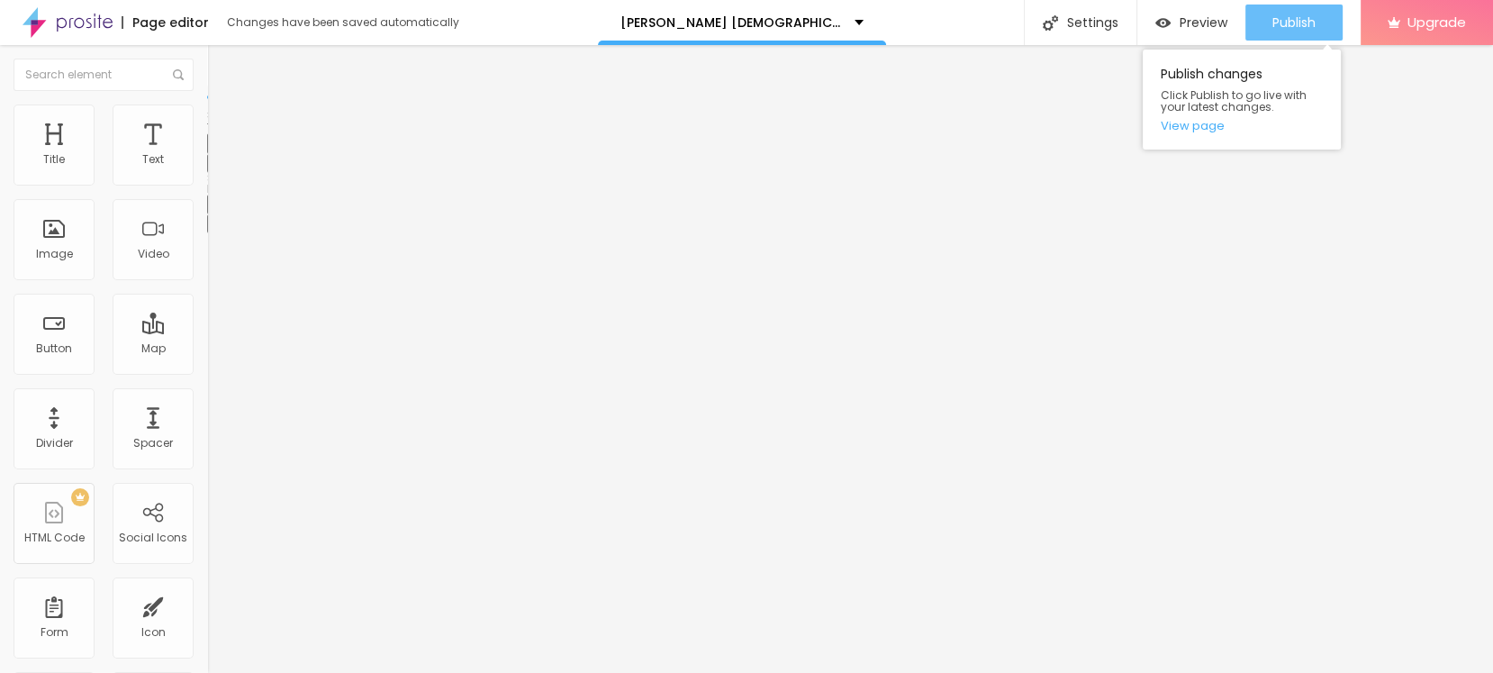
click at [1279, 26] on span "Publish" at bounding box center [1293, 22] width 43 height 14
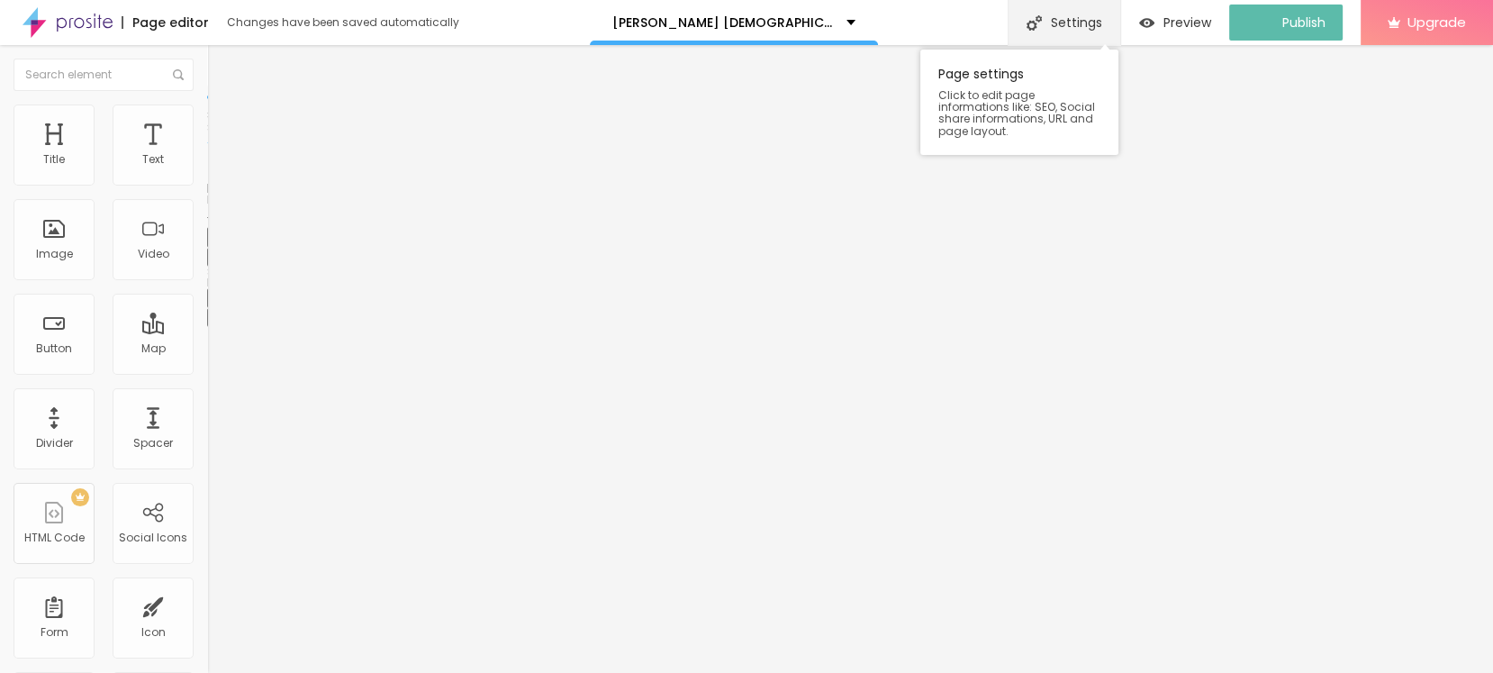
click at [1069, 30] on div "Settings" at bounding box center [1064, 22] width 113 height 45
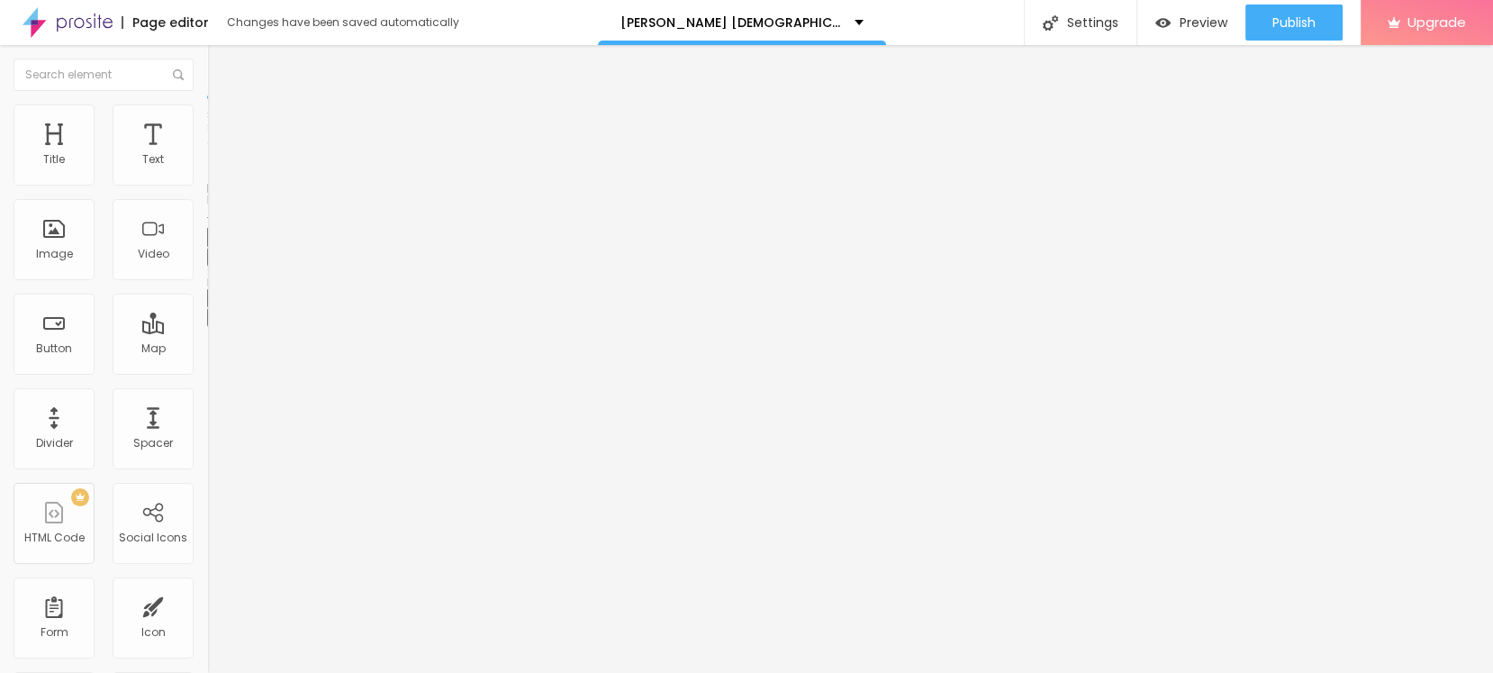
paste input "ale"
type input "[PERSON_NAME] [DEMOGRAPHIC_DATA] Chemist Warehouse [GEOGRAPHIC_DATA]"
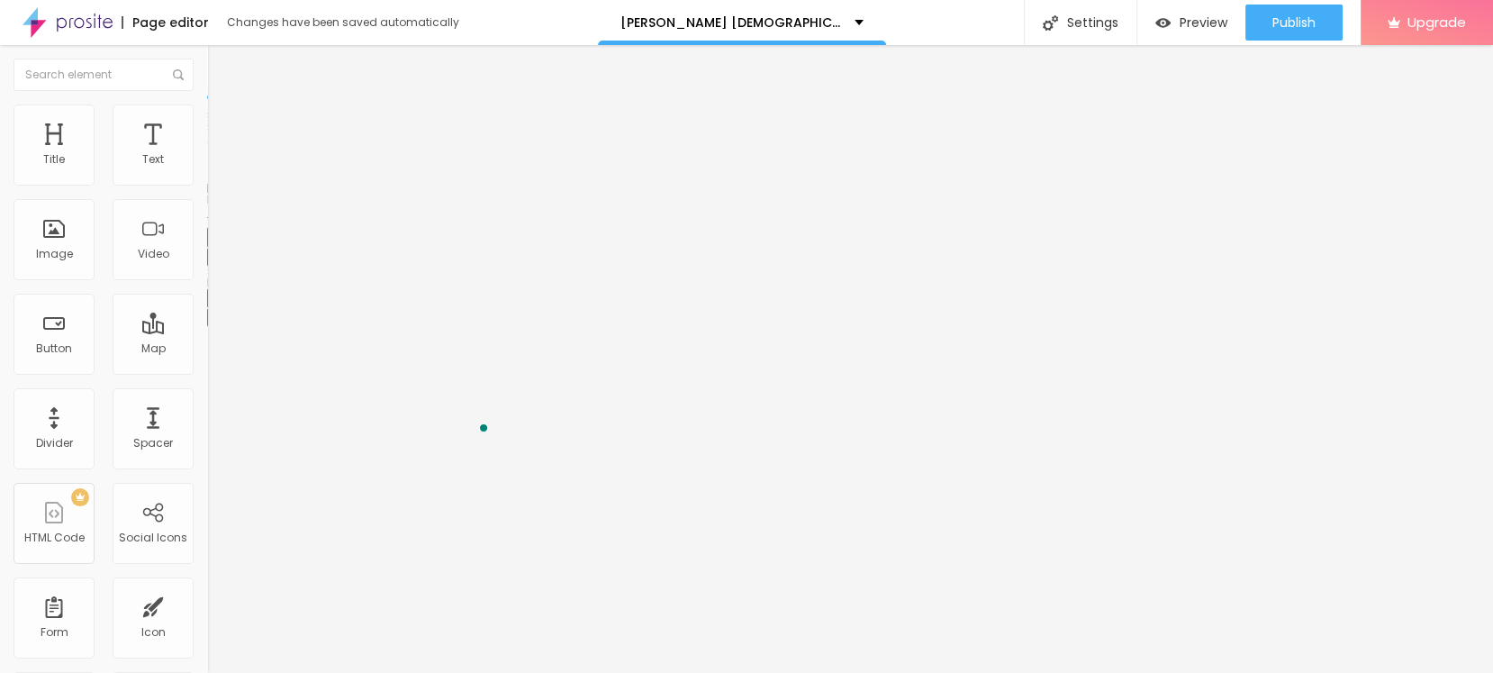
scroll to position [58, 0]
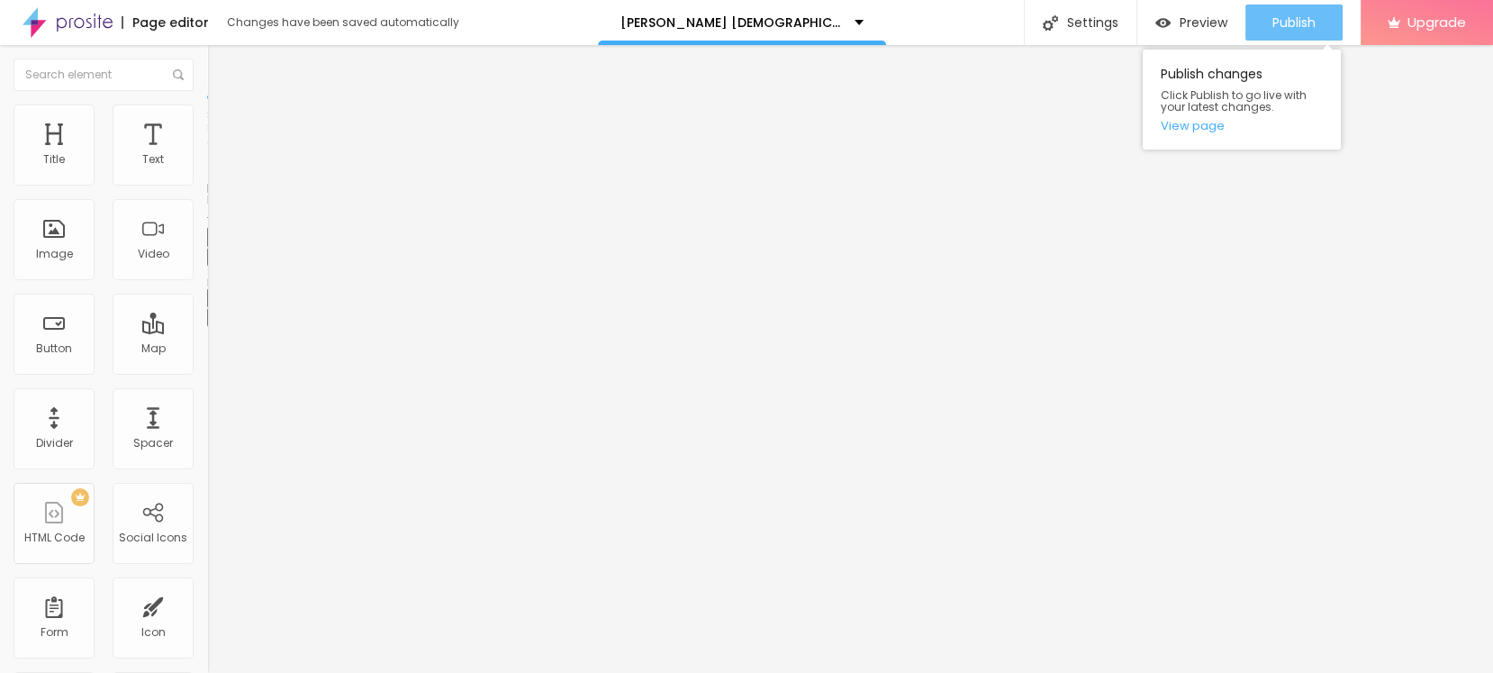
click at [1276, 21] on span "Publish" at bounding box center [1293, 22] width 43 height 14
click at [1188, 128] on link "View page" at bounding box center [1242, 126] width 162 height 12
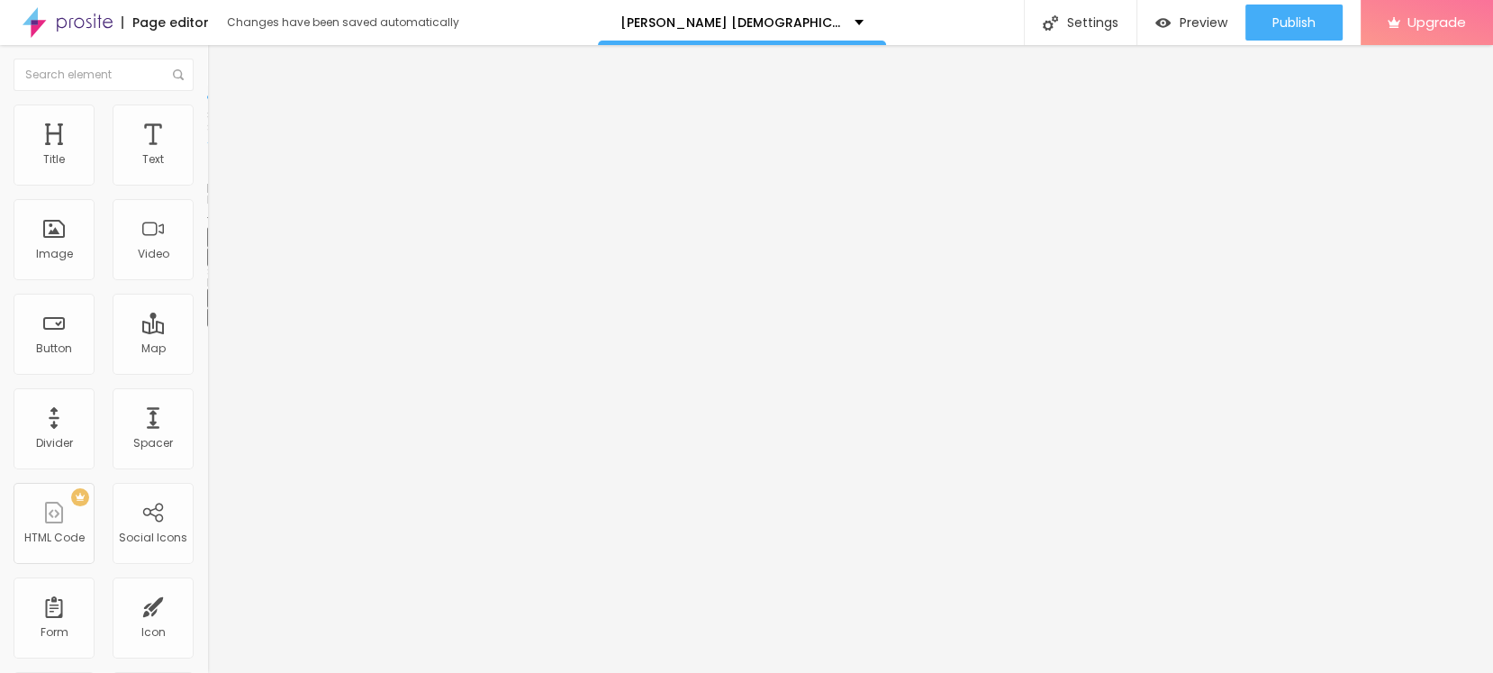
click at [221, 72] on div "Edit Title" at bounding box center [261, 66] width 81 height 14
click at [221, 68] on img "button" at bounding box center [228, 66] width 14 height 14
